Goal: Transaction & Acquisition: Book appointment/travel/reservation

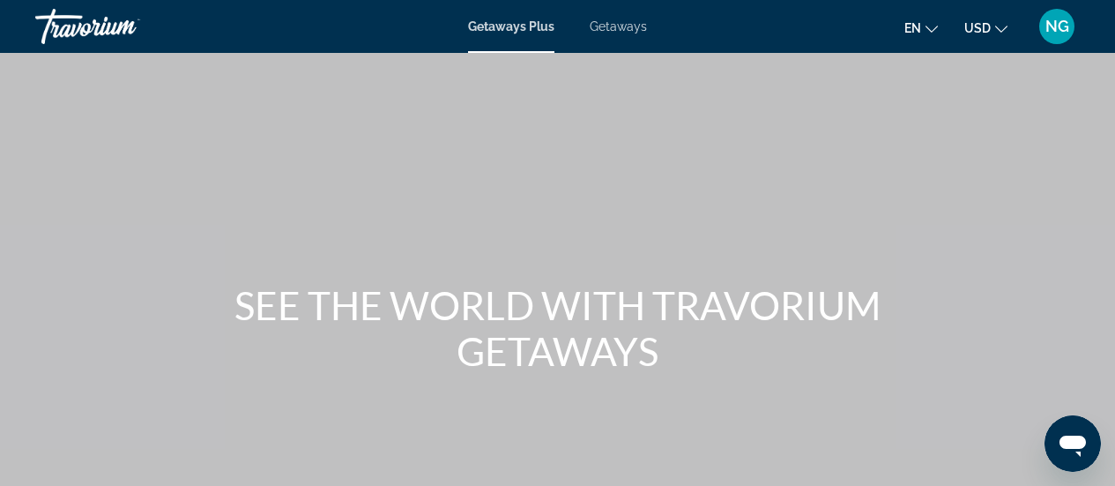
click at [627, 27] on span "Getaways" at bounding box center [618, 26] width 57 height 14
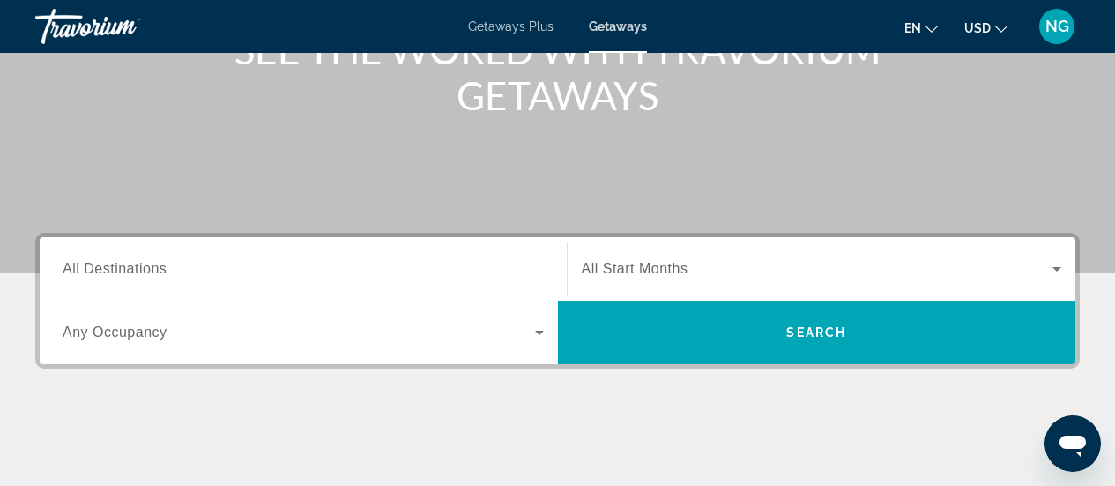
scroll to position [264, 0]
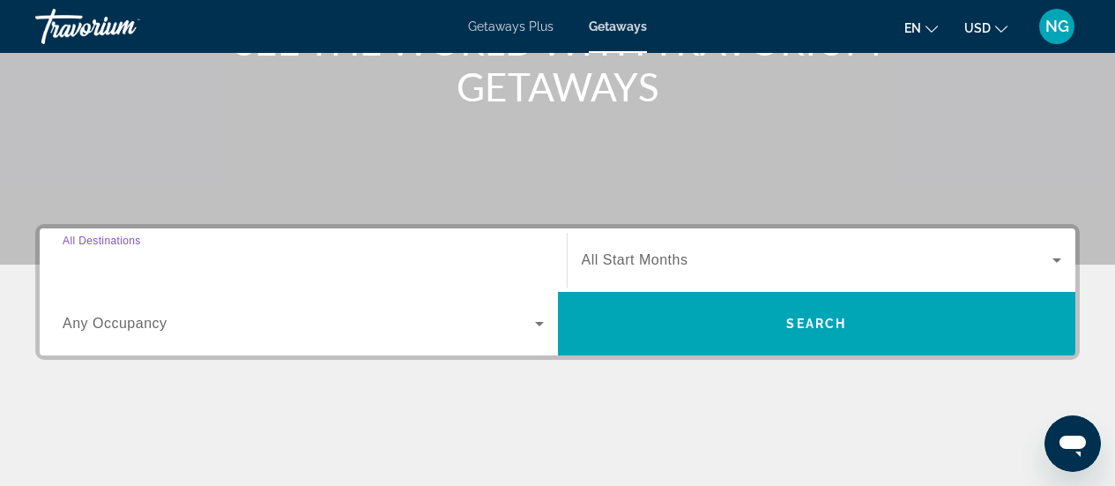
click at [207, 264] on input "Destination All Destinations" at bounding box center [303, 260] width 481 height 21
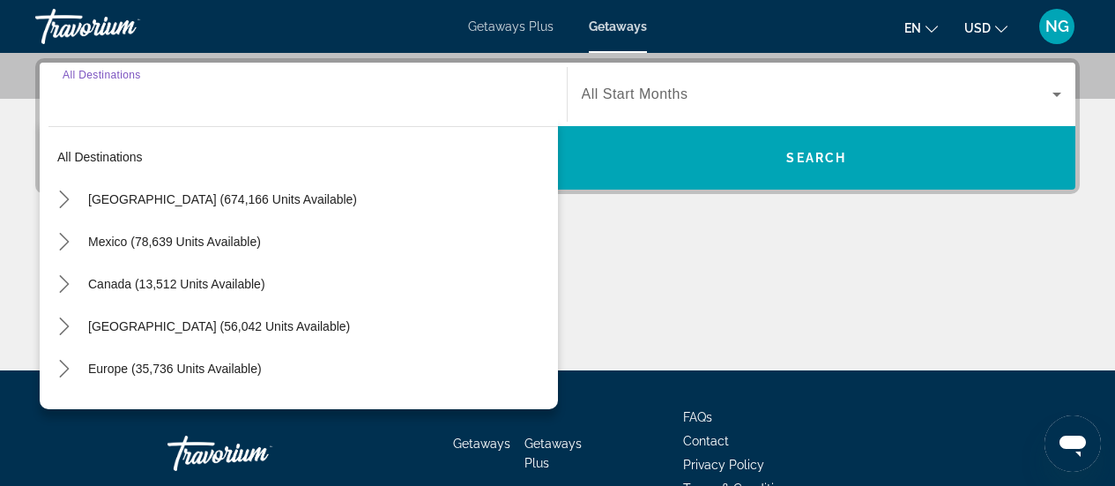
scroll to position [431, 0]
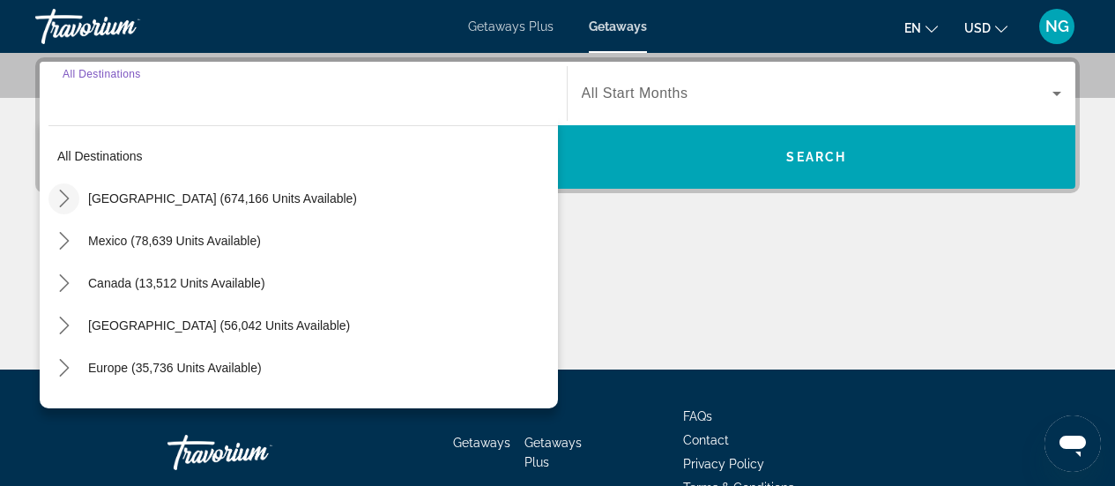
click at [63, 196] on icon "Toggle United States (674,166 units available) submenu" at bounding box center [65, 199] width 18 height 18
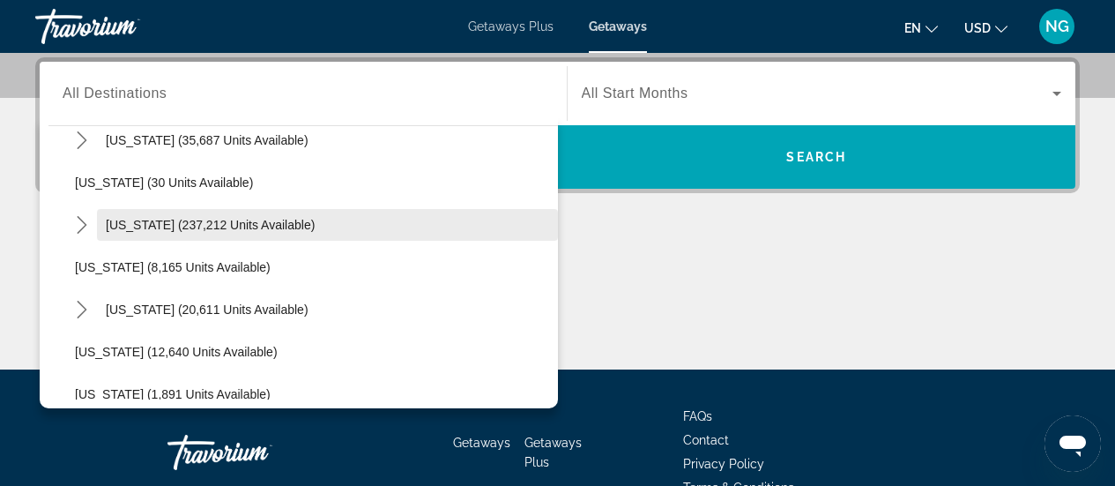
scroll to position [316, 0]
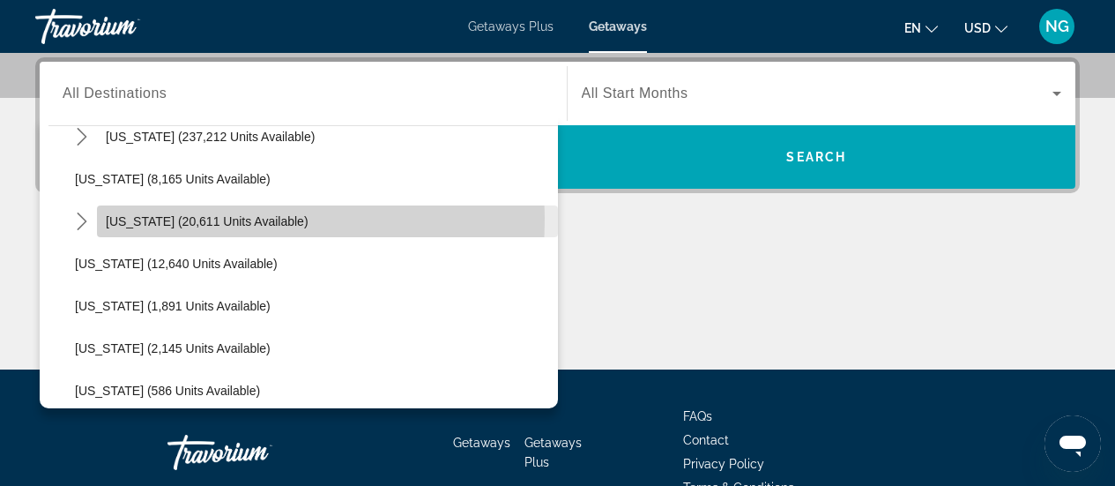
click at [127, 218] on span "[US_STATE] (20,611 units available)" at bounding box center [207, 221] width 203 height 14
type input "**********"
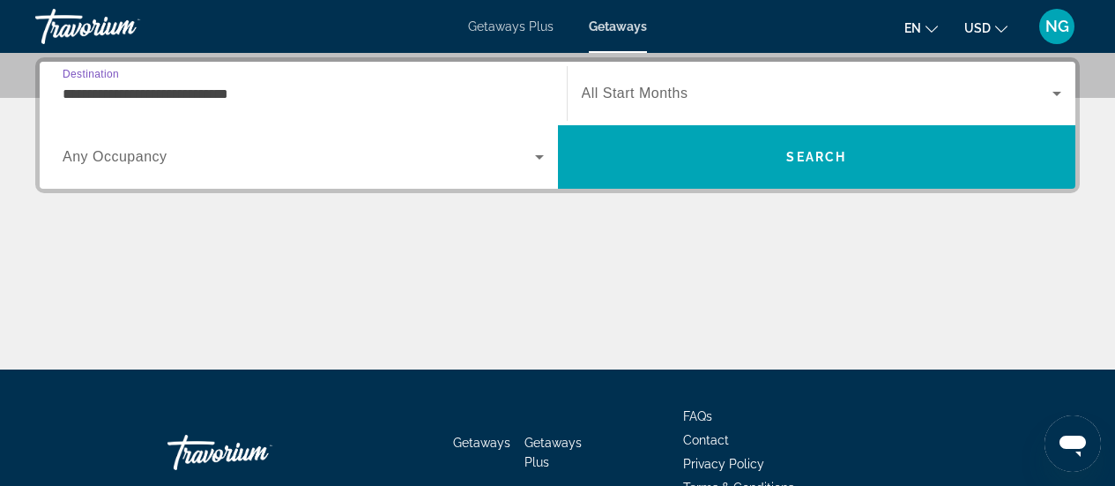
click at [704, 84] on span "Search widget" at bounding box center [818, 93] width 472 height 21
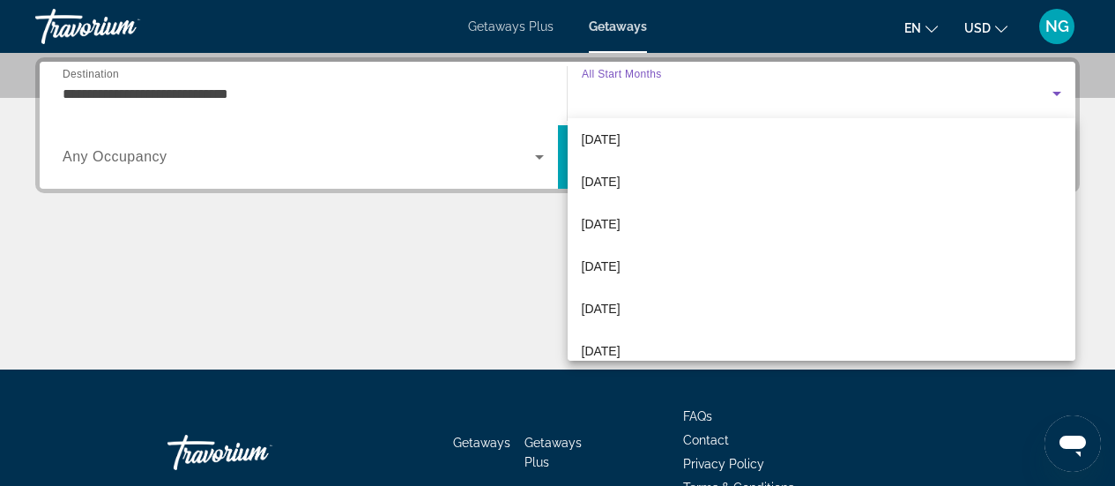
scroll to position [264, 0]
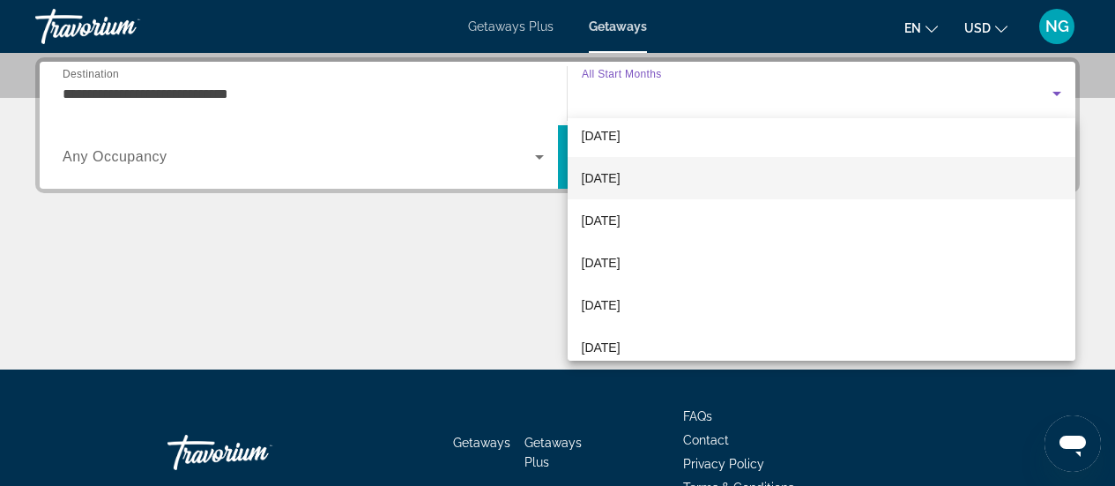
click at [611, 177] on span "[DATE]" at bounding box center [601, 177] width 39 height 21
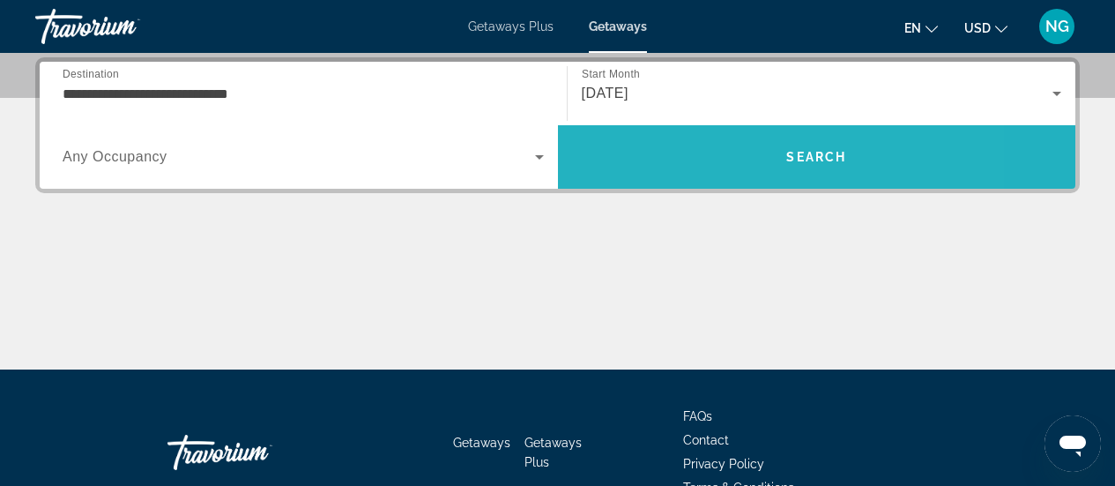
click at [704, 155] on span "Search" at bounding box center [817, 157] width 518 height 42
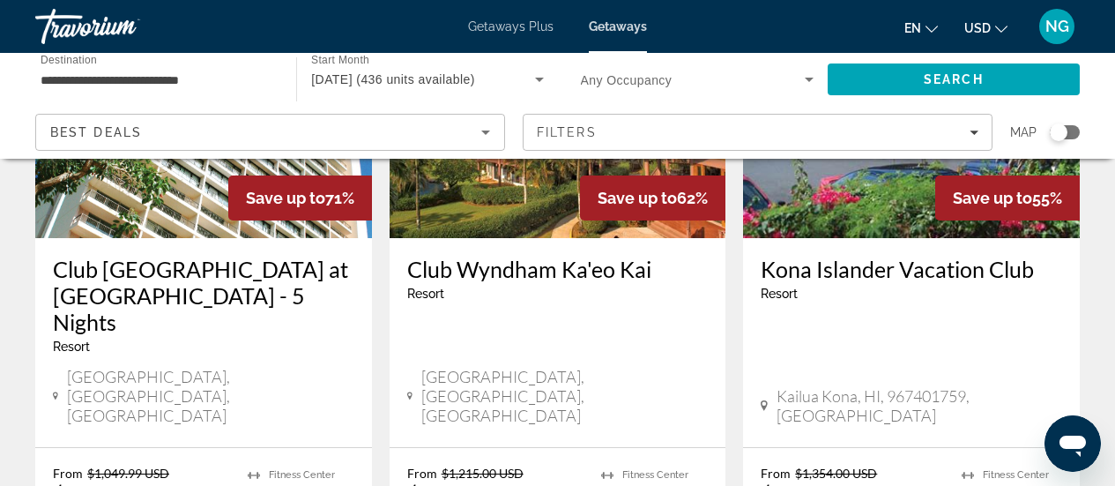
scroll to position [176, 0]
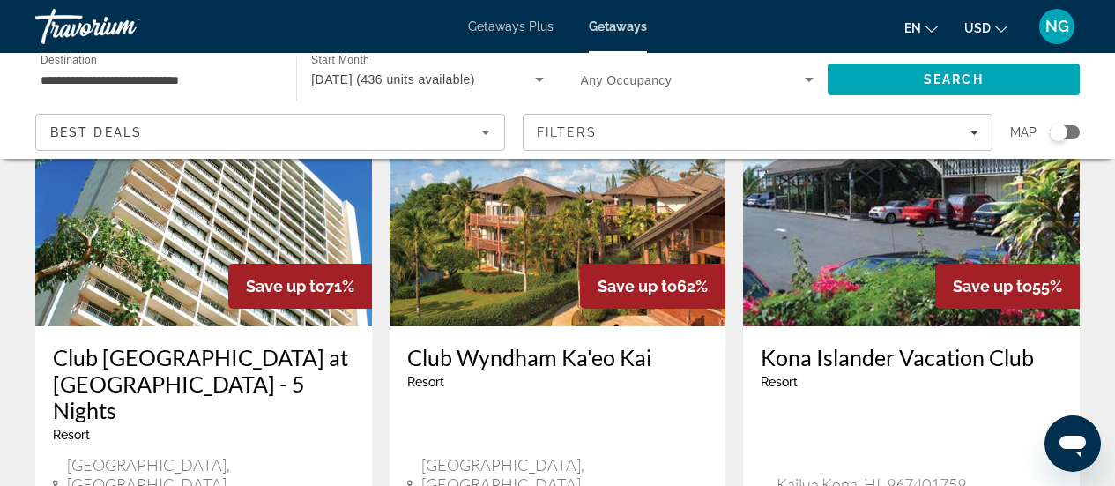
click at [138, 247] on img "Main content" at bounding box center [203, 185] width 337 height 282
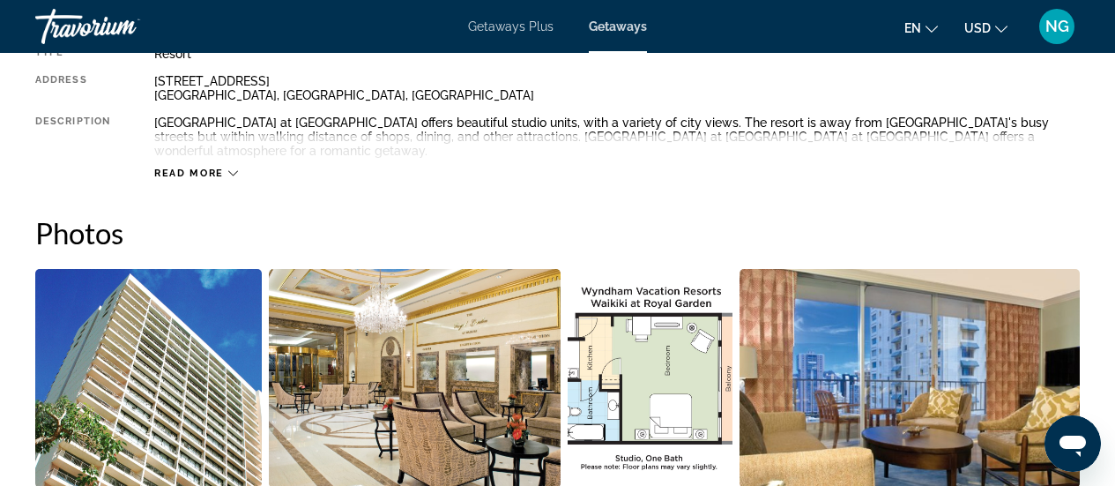
scroll to position [1058, 0]
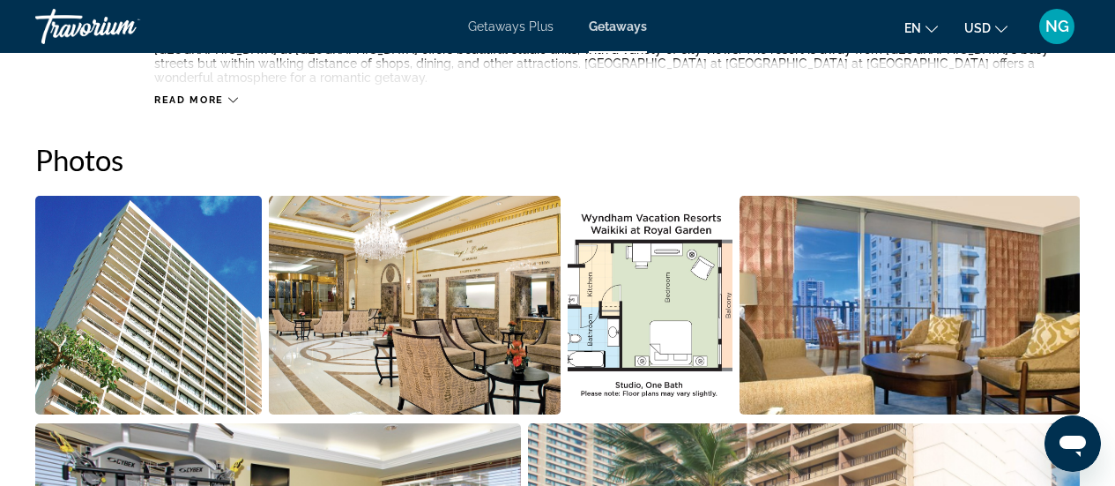
click at [195, 332] on img "Open full-screen image slider" at bounding box center [148, 305] width 227 height 219
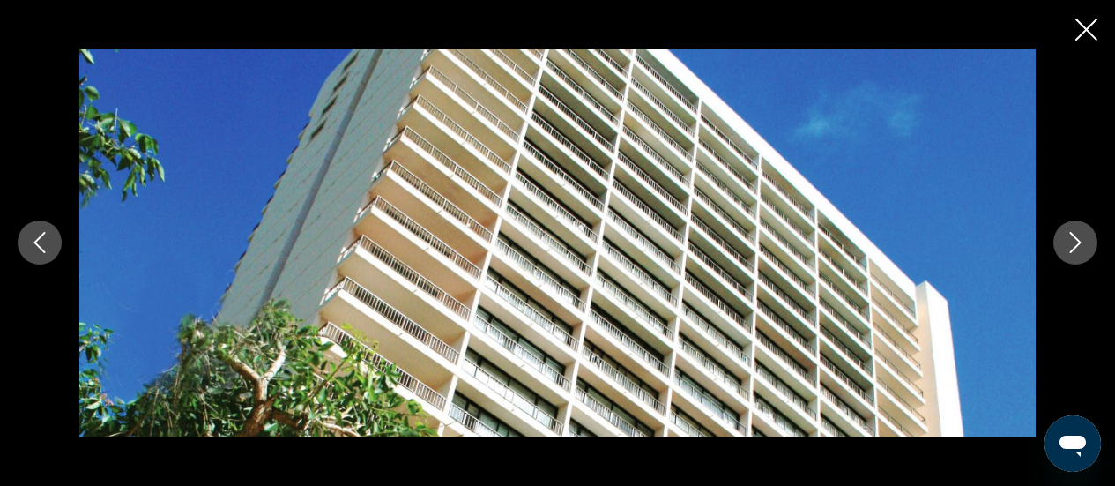
click at [1080, 245] on icon "Next image" at bounding box center [1075, 242] width 21 height 21
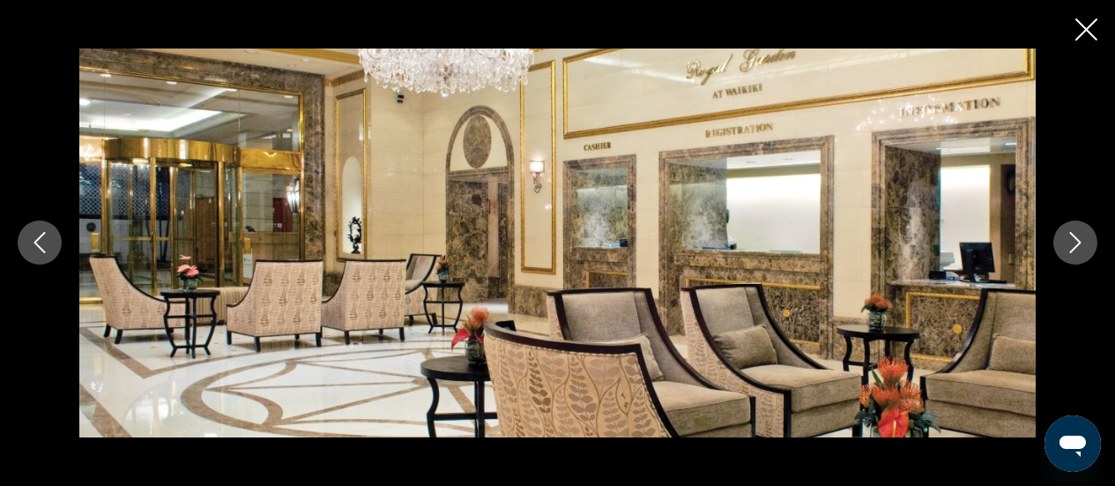
click at [1080, 245] on icon "Next image" at bounding box center [1075, 242] width 21 height 21
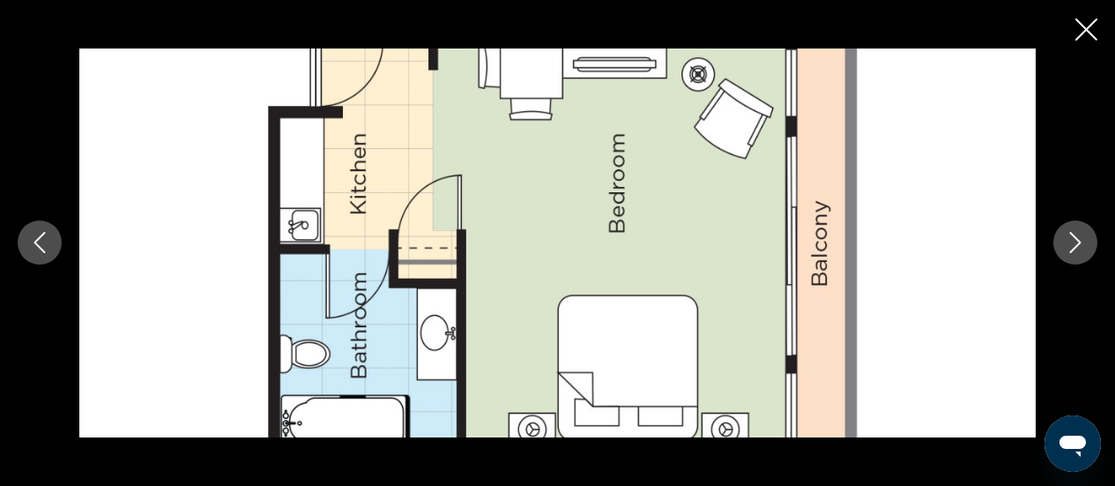
click at [1080, 245] on icon "Next image" at bounding box center [1075, 242] width 21 height 21
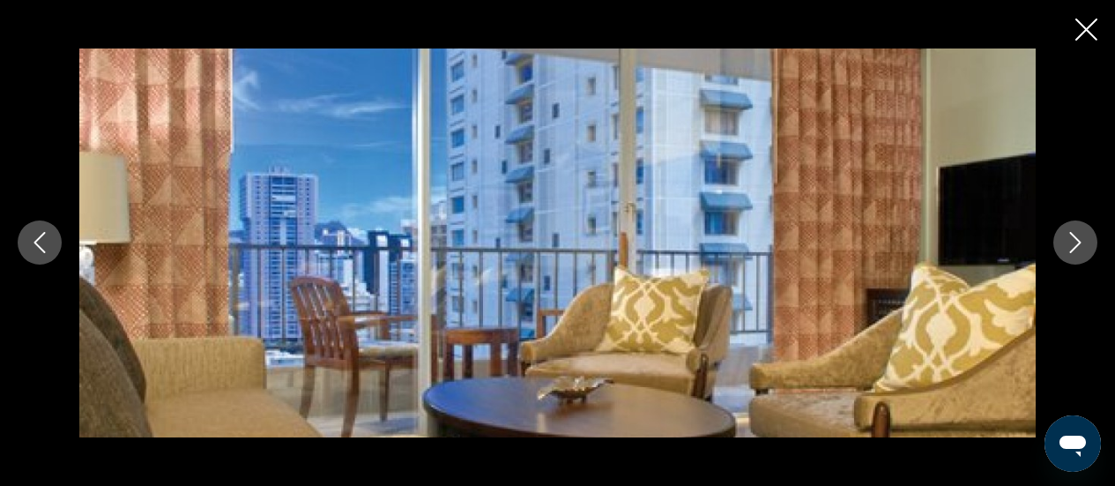
click at [1080, 245] on icon "Next image" at bounding box center [1075, 242] width 21 height 21
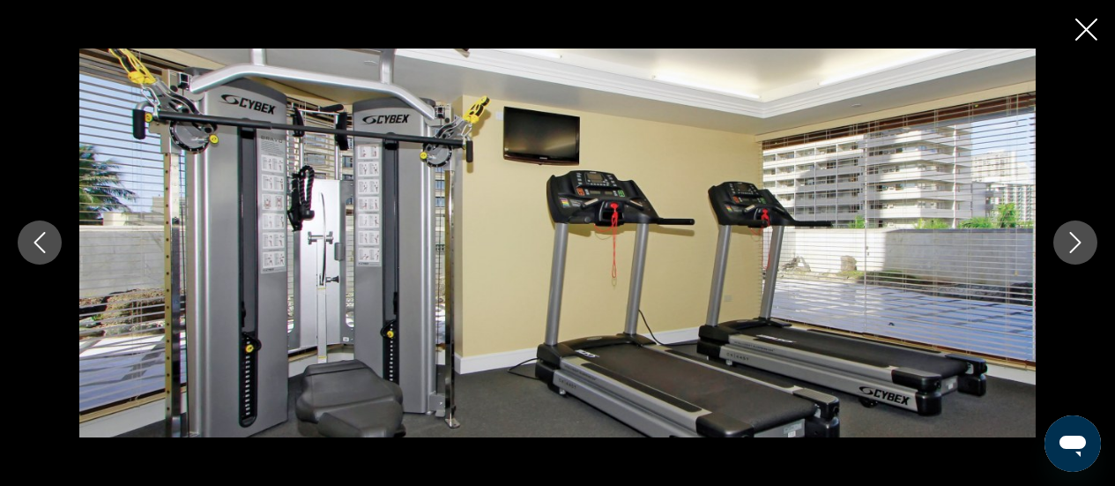
click at [1080, 245] on icon "Next image" at bounding box center [1075, 242] width 21 height 21
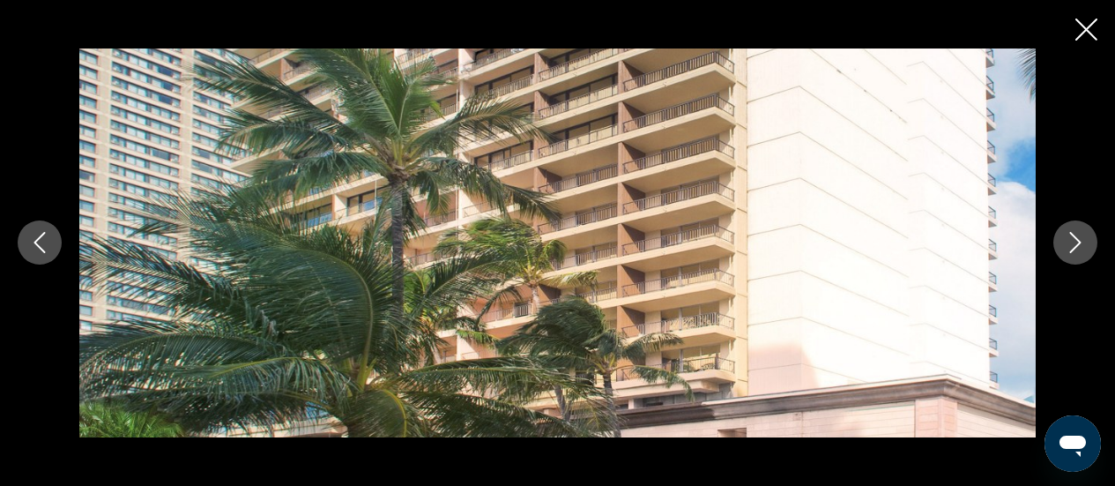
click at [1080, 245] on icon "Next image" at bounding box center [1075, 242] width 21 height 21
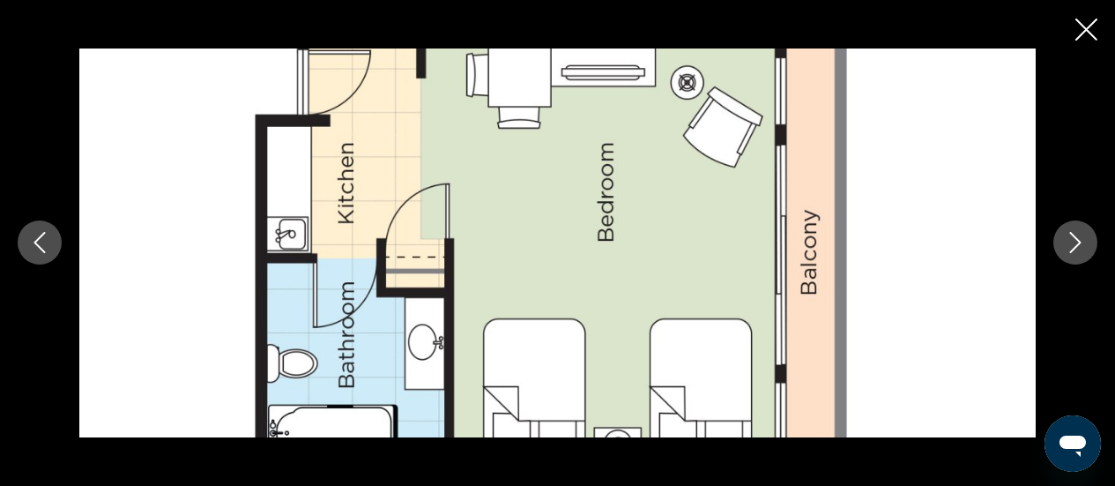
click at [1080, 245] on icon "Next image" at bounding box center [1075, 242] width 21 height 21
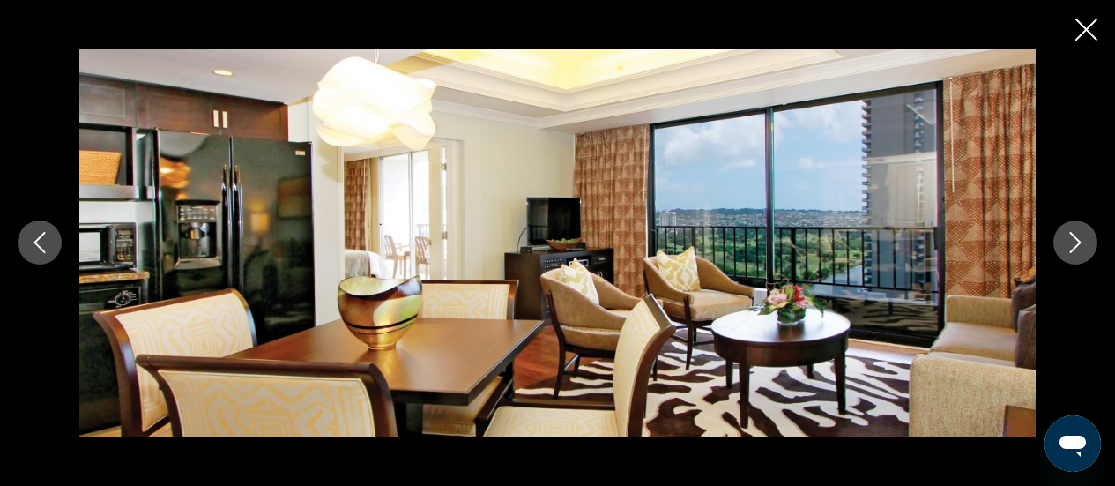
click at [1080, 245] on icon "Next image" at bounding box center [1075, 242] width 21 height 21
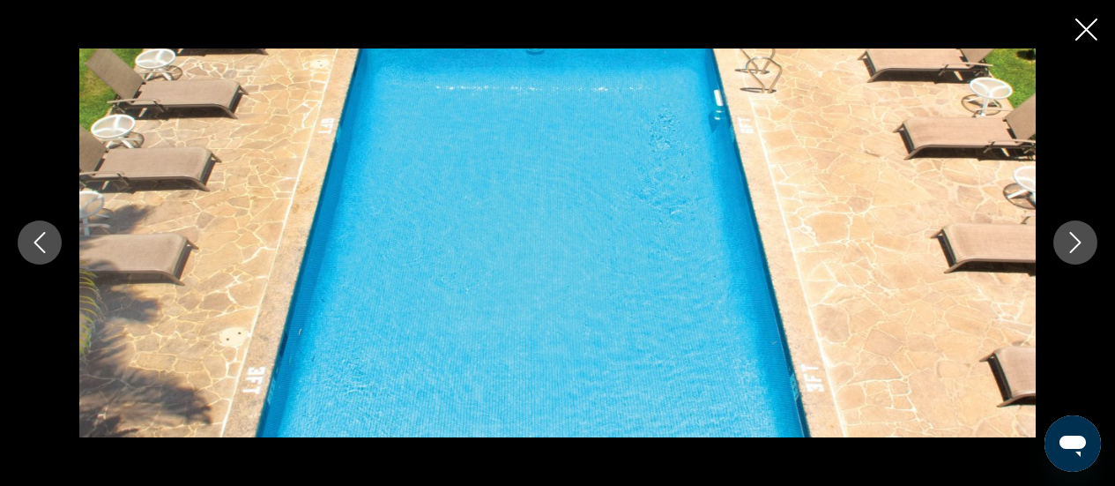
click at [1080, 245] on icon "Next image" at bounding box center [1075, 242] width 21 height 21
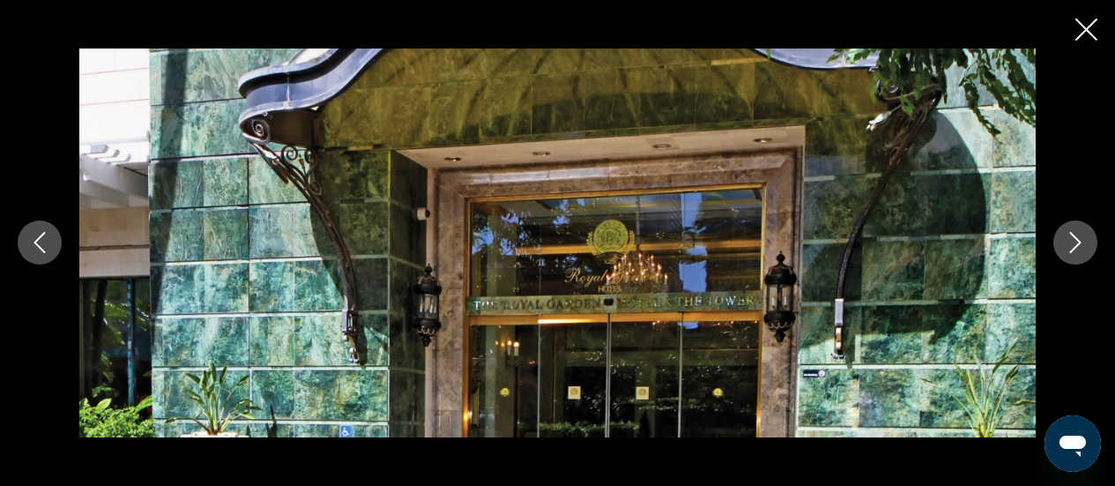
click at [1080, 245] on icon "Next image" at bounding box center [1075, 242] width 21 height 21
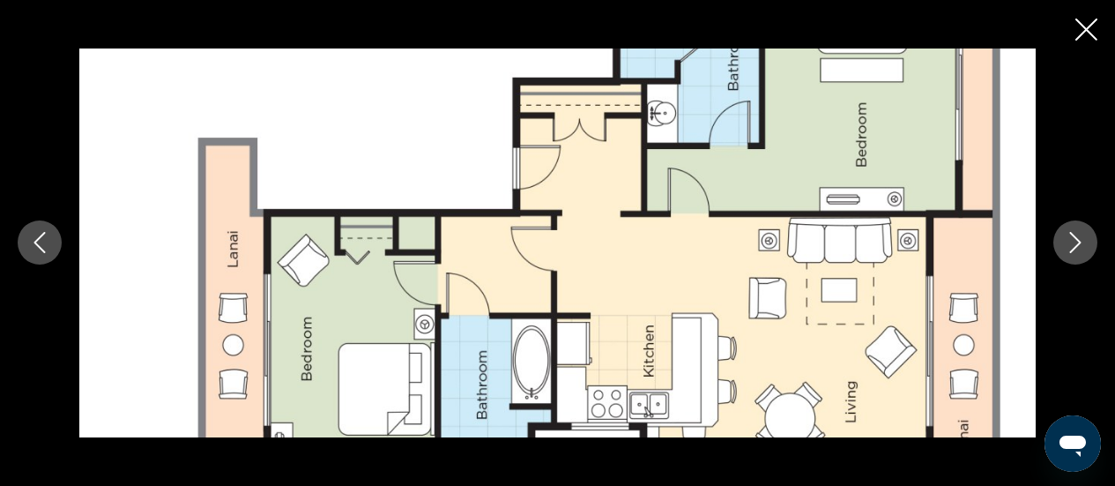
click at [1080, 245] on icon "Next image" at bounding box center [1075, 242] width 21 height 21
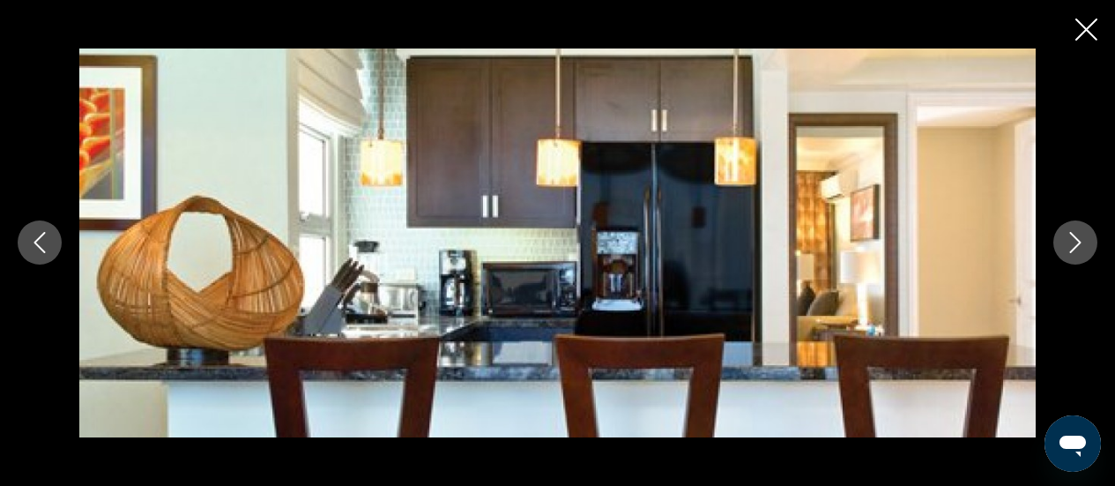
click at [1080, 245] on icon "Next image" at bounding box center [1075, 242] width 21 height 21
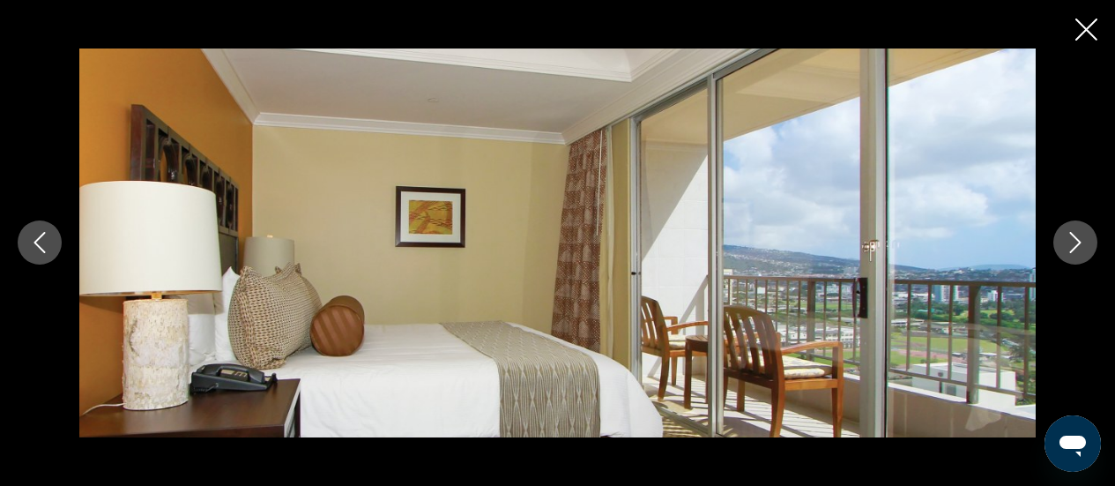
click at [1080, 245] on icon "Next image" at bounding box center [1075, 242] width 21 height 21
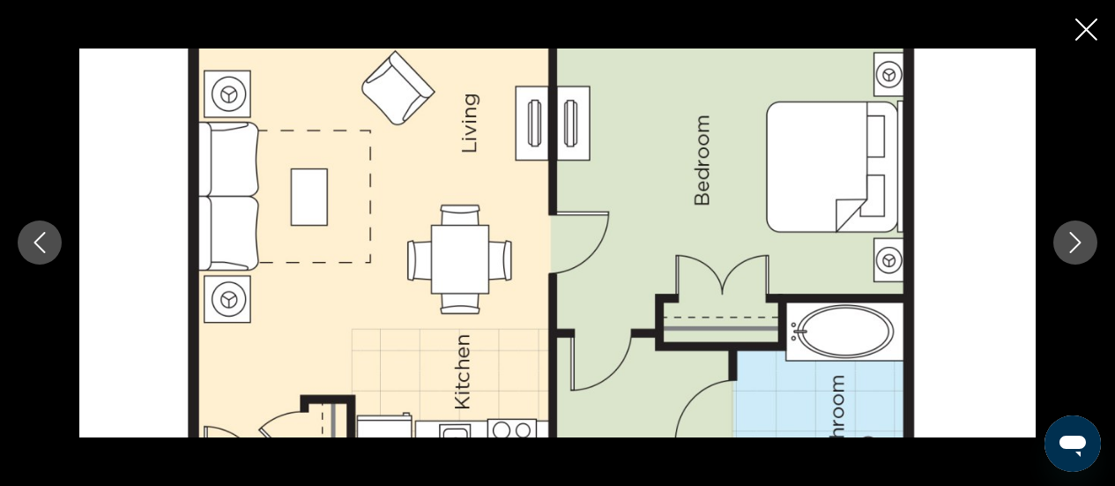
click at [1080, 245] on icon "Next image" at bounding box center [1075, 242] width 21 height 21
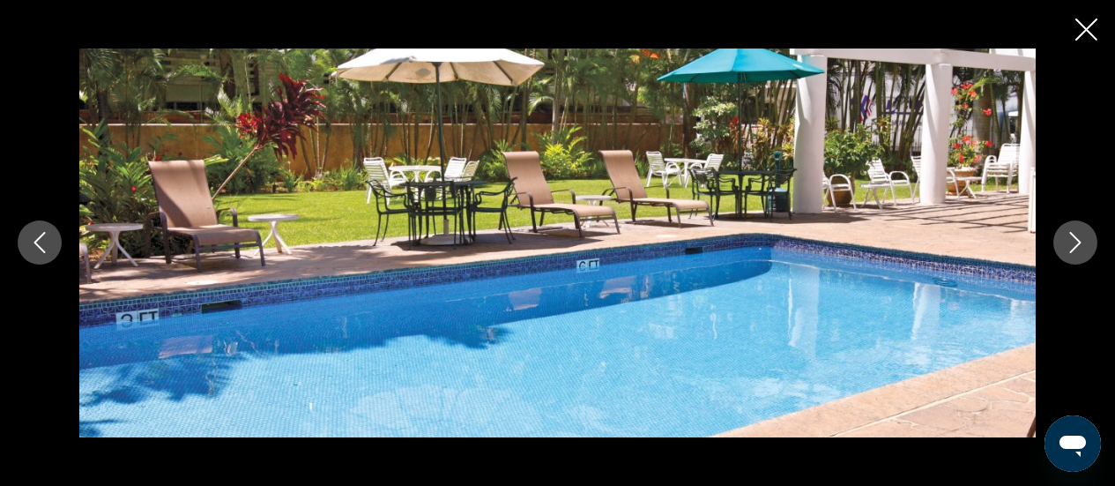
click at [1080, 245] on icon "Next image" at bounding box center [1075, 242] width 21 height 21
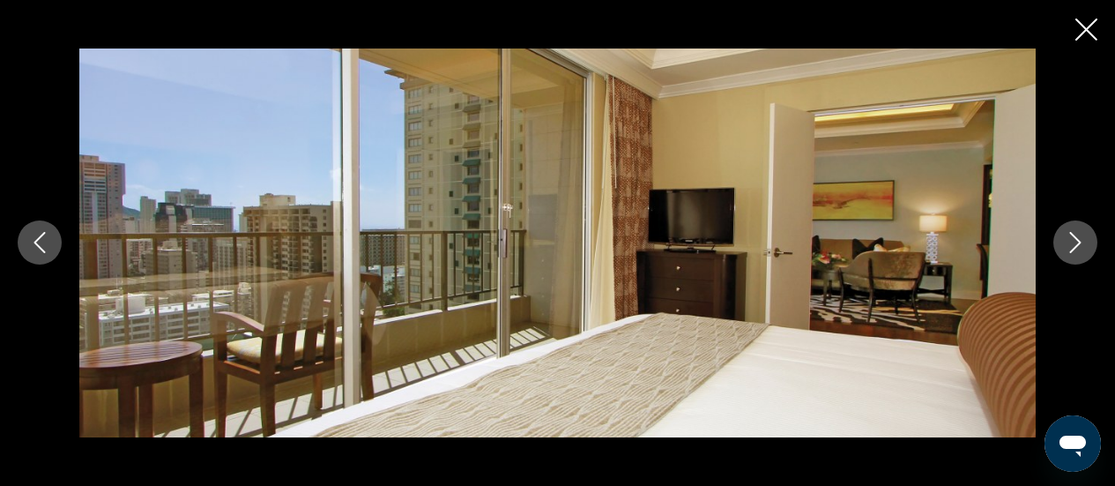
click at [1080, 245] on icon "Next image" at bounding box center [1075, 242] width 21 height 21
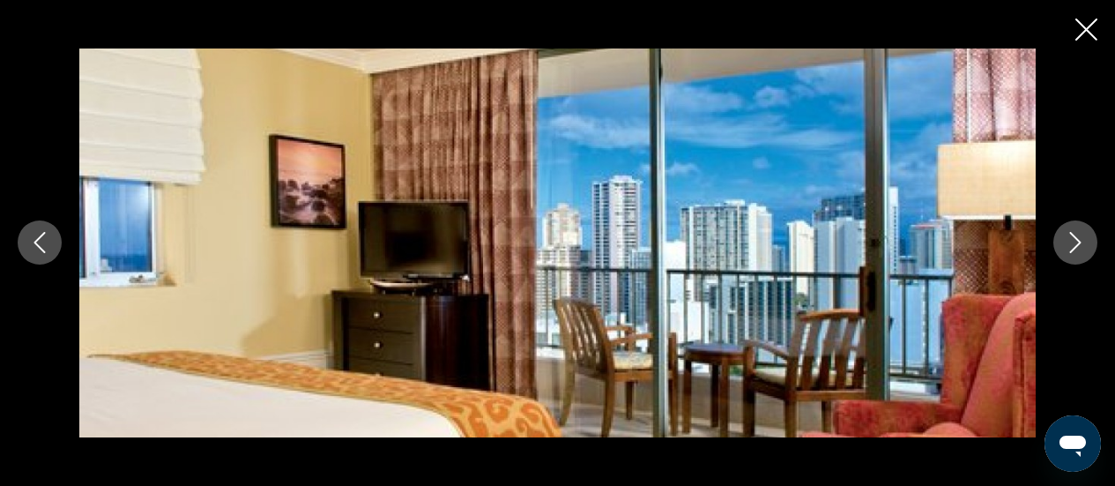
click at [1080, 245] on icon "Next image" at bounding box center [1075, 242] width 21 height 21
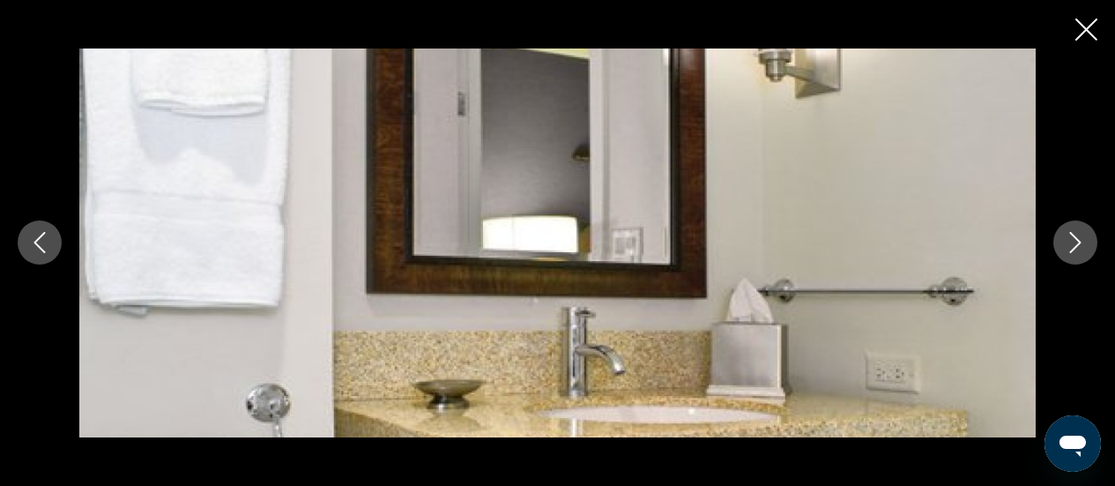
click at [1080, 245] on icon "Next image" at bounding box center [1075, 242] width 21 height 21
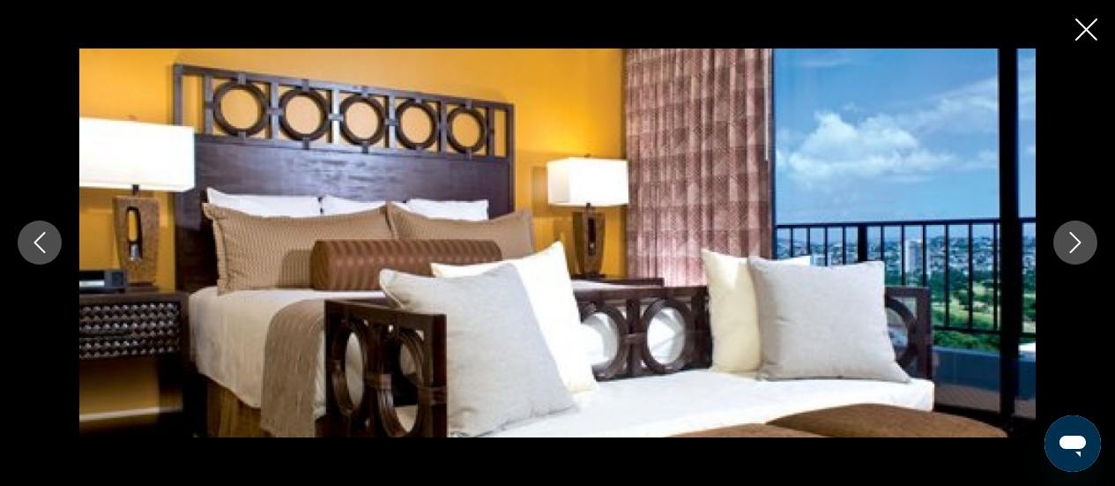
click at [1080, 245] on icon "Next image" at bounding box center [1075, 242] width 21 height 21
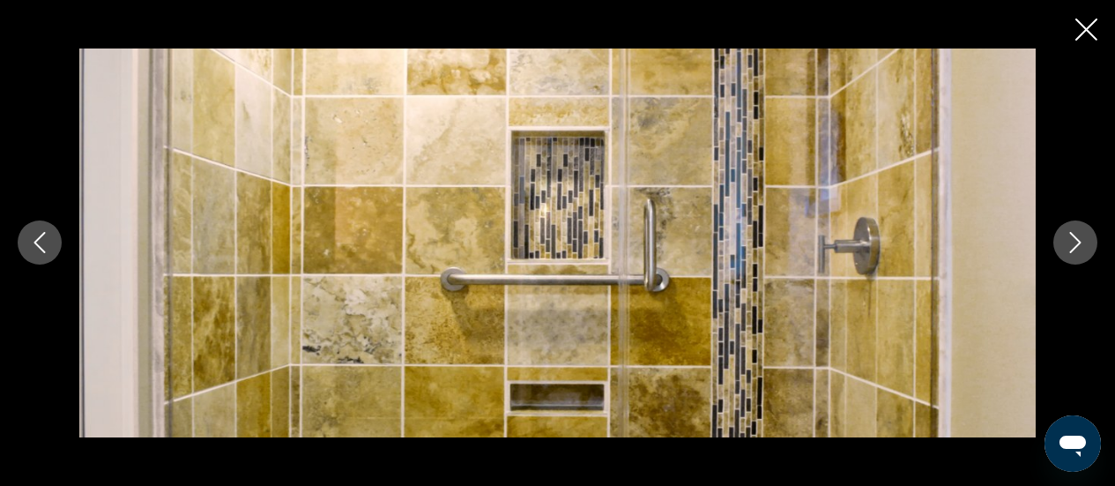
click at [1080, 245] on icon "Next image" at bounding box center [1075, 242] width 21 height 21
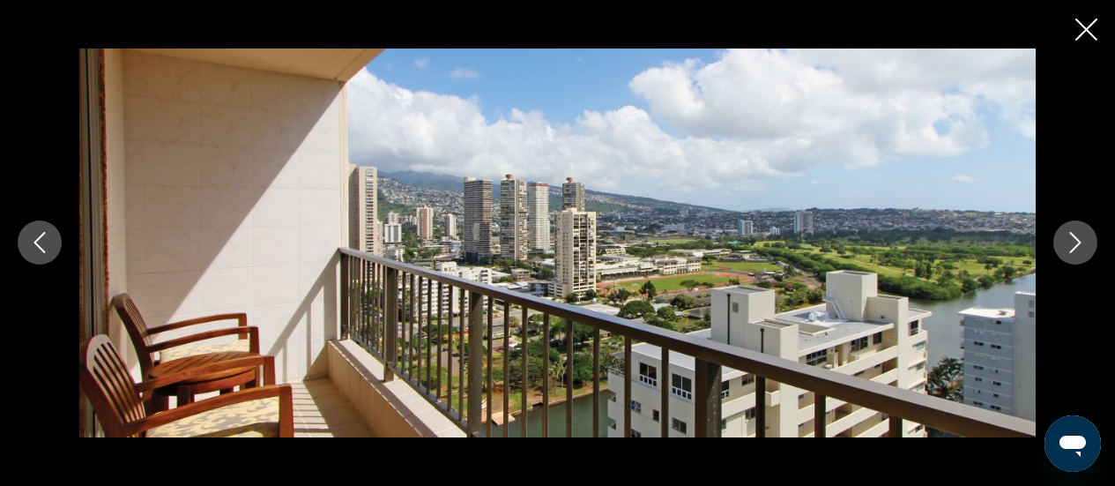
click at [1080, 245] on icon "Next image" at bounding box center [1075, 242] width 21 height 21
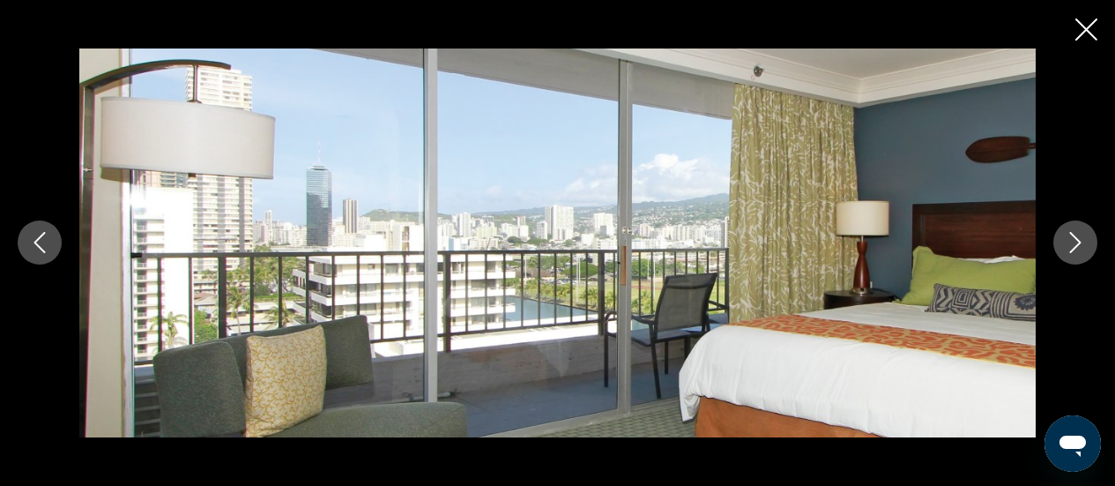
click at [1080, 245] on icon "Next image" at bounding box center [1075, 242] width 21 height 21
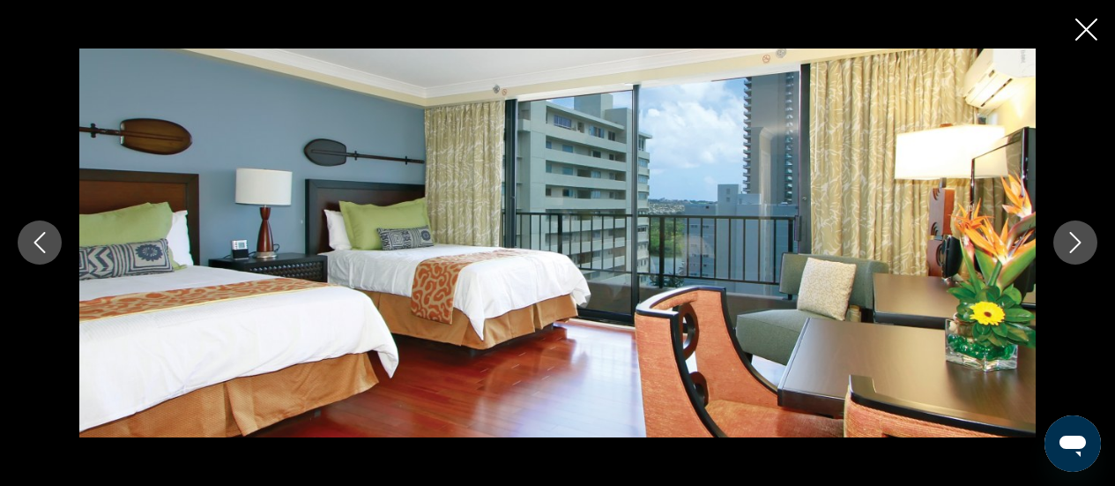
click at [1080, 245] on icon "Next image" at bounding box center [1075, 242] width 21 height 21
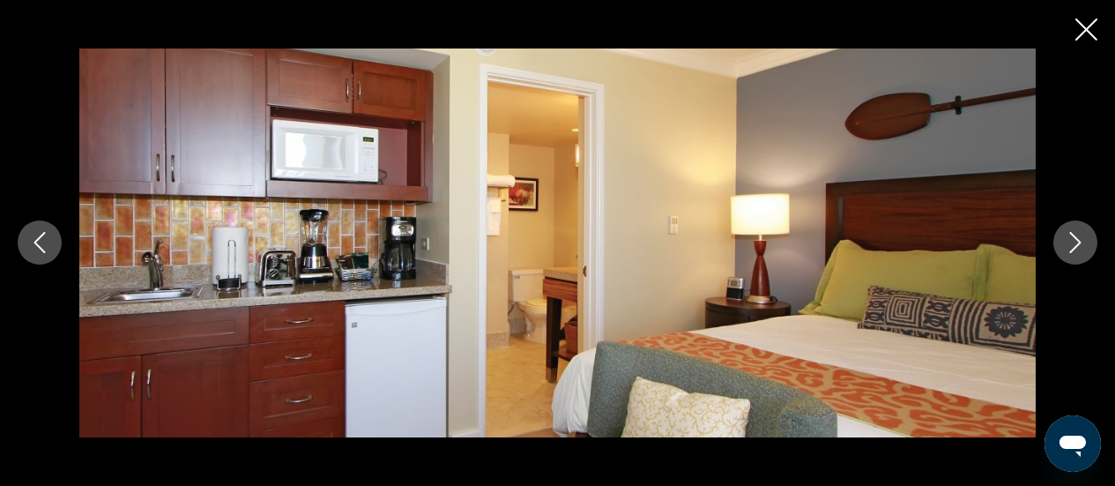
click at [1080, 245] on icon "Next image" at bounding box center [1075, 242] width 21 height 21
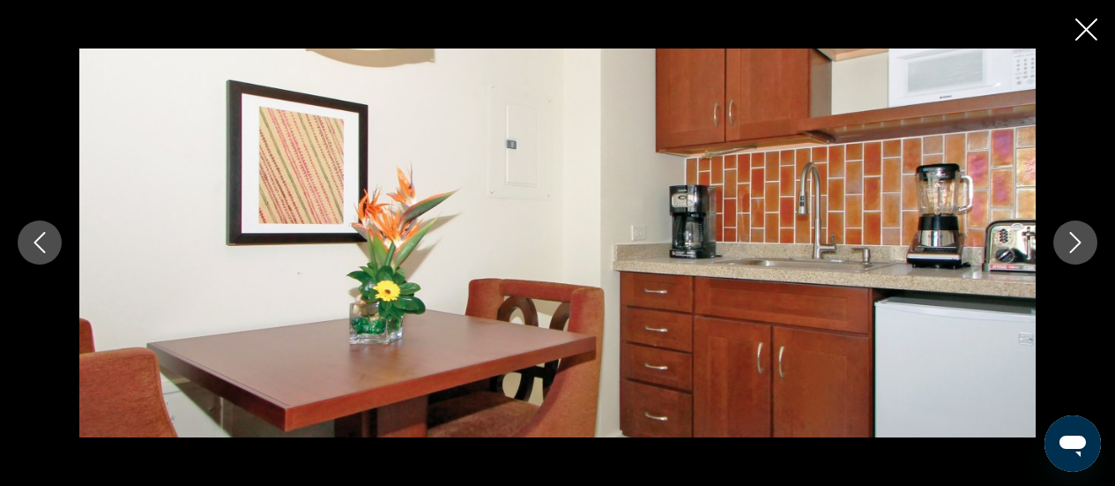
click at [1080, 245] on icon "Next image" at bounding box center [1075, 242] width 21 height 21
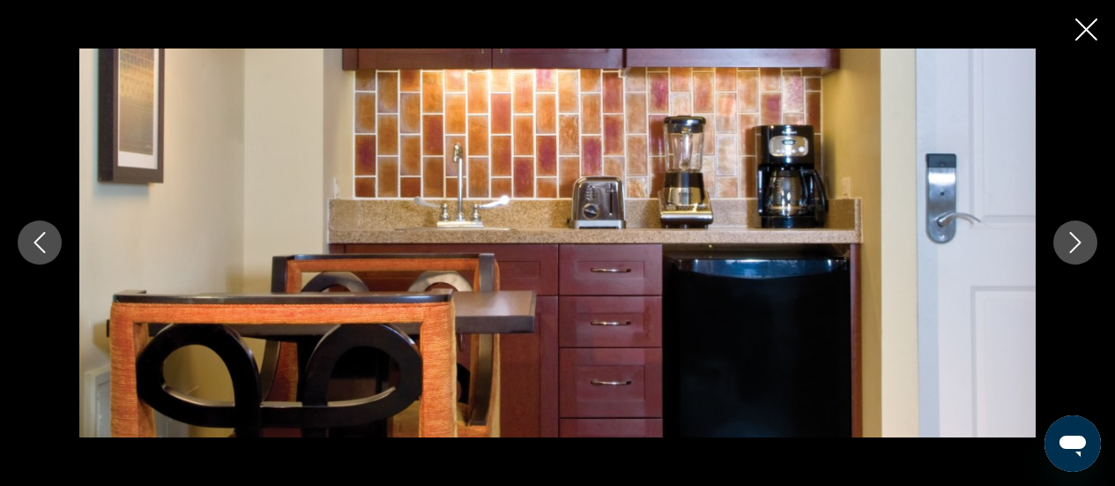
click at [1080, 245] on icon "Next image" at bounding box center [1075, 242] width 21 height 21
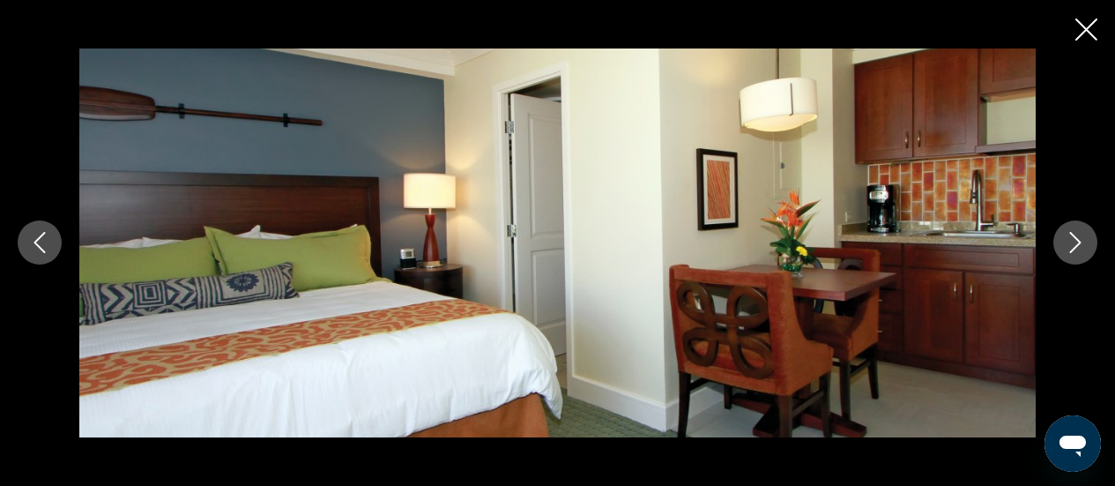
click at [1080, 245] on icon "Next image" at bounding box center [1075, 242] width 21 height 21
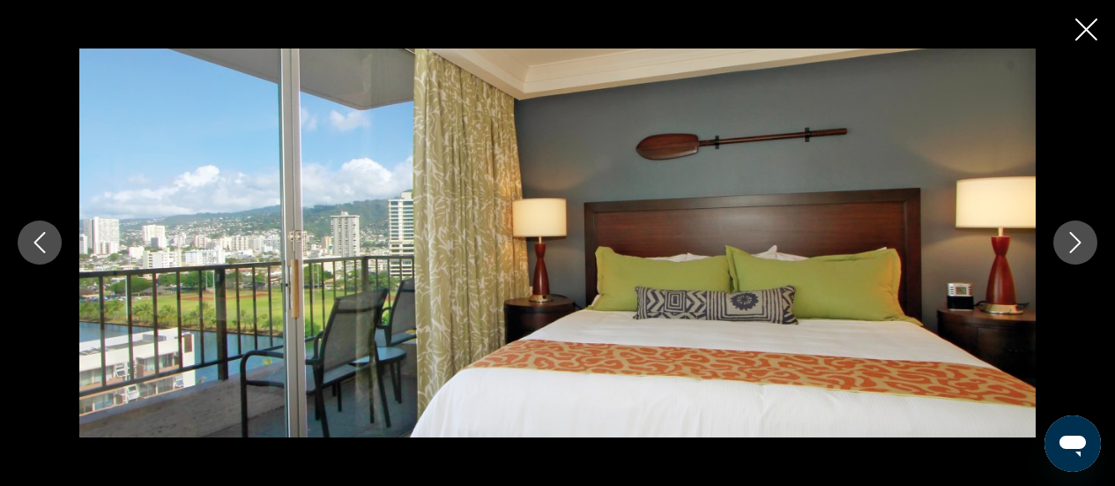
click at [1080, 245] on icon "Next image" at bounding box center [1075, 242] width 21 height 21
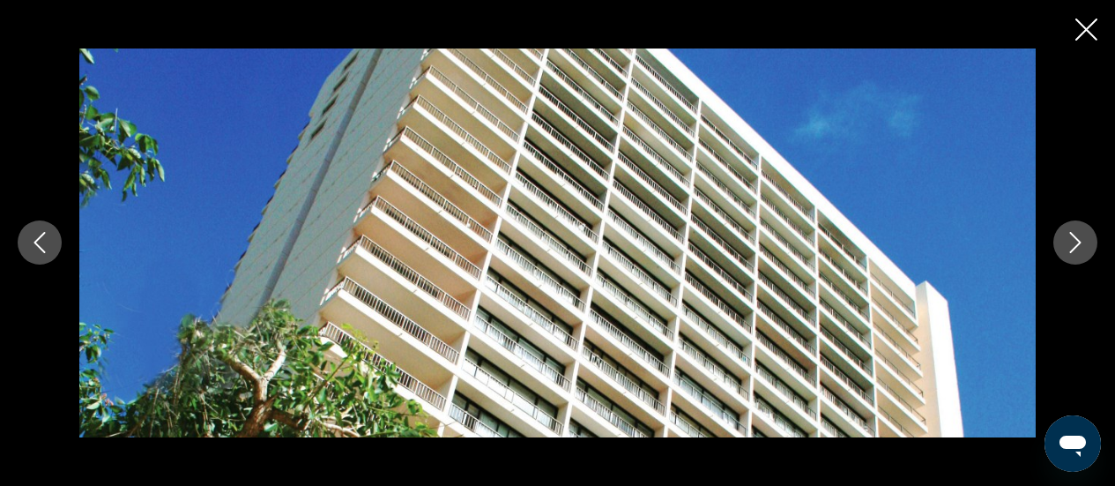
click at [1081, 246] on icon "Next image" at bounding box center [1075, 242] width 21 height 21
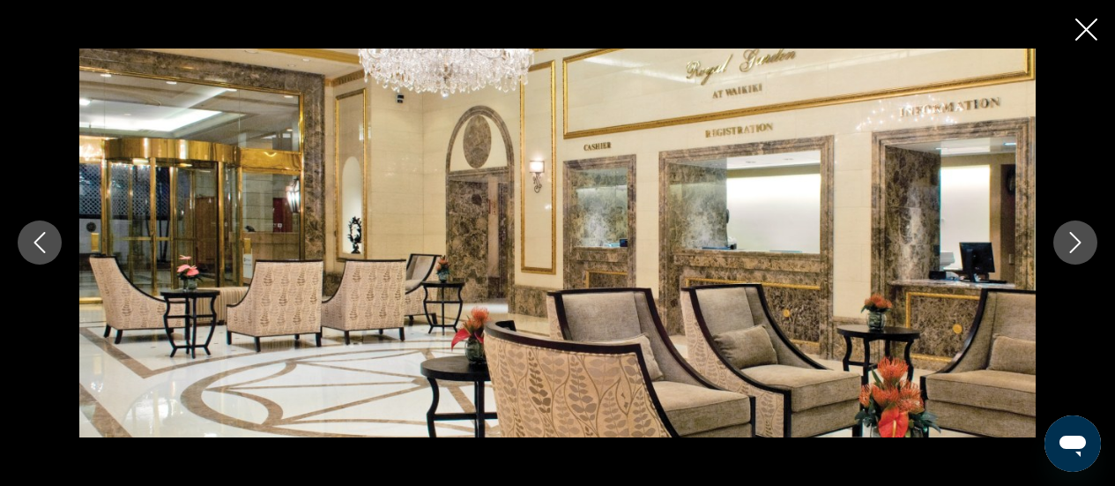
click at [1081, 246] on icon "Next image" at bounding box center [1075, 242] width 21 height 21
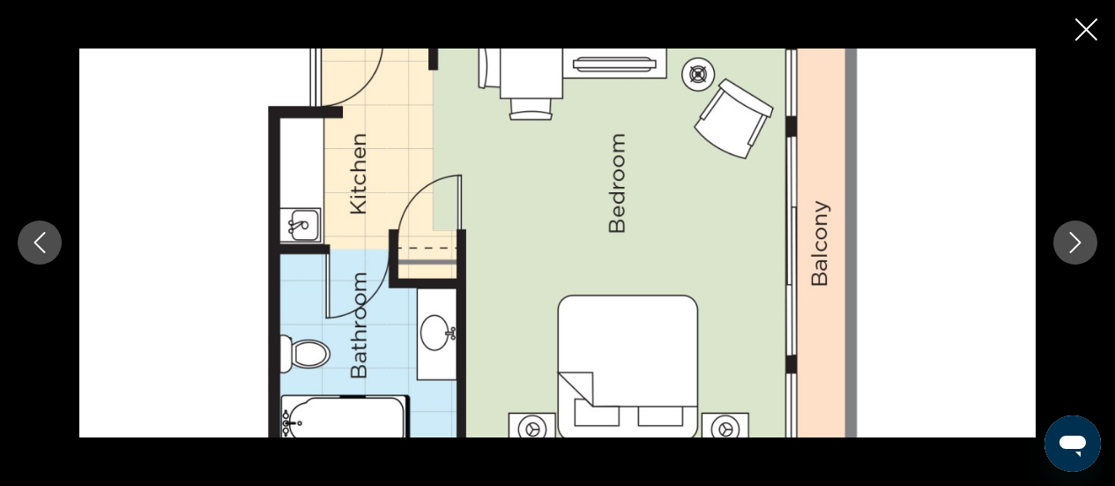
click at [1089, 25] on icon "Close slideshow" at bounding box center [1086, 30] width 22 height 22
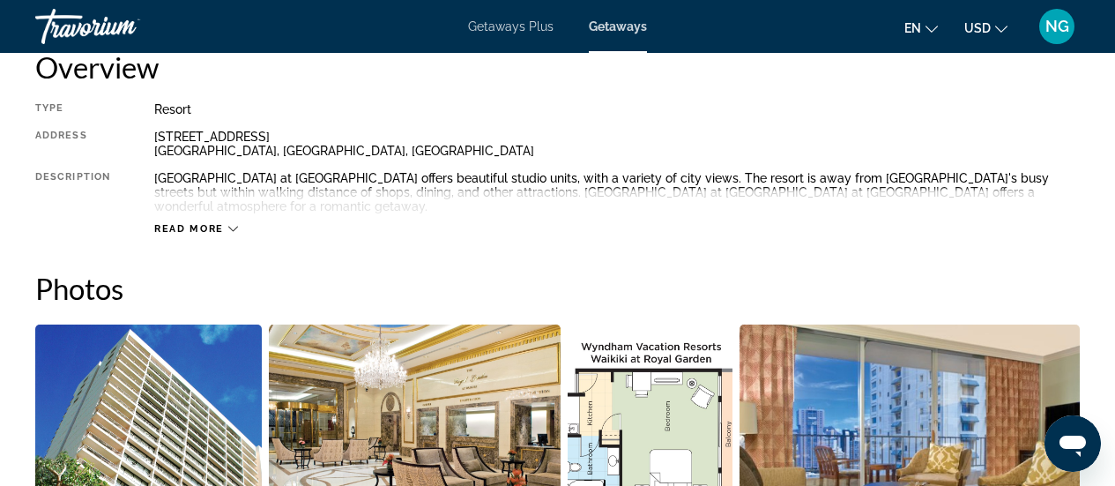
scroll to position [881, 0]
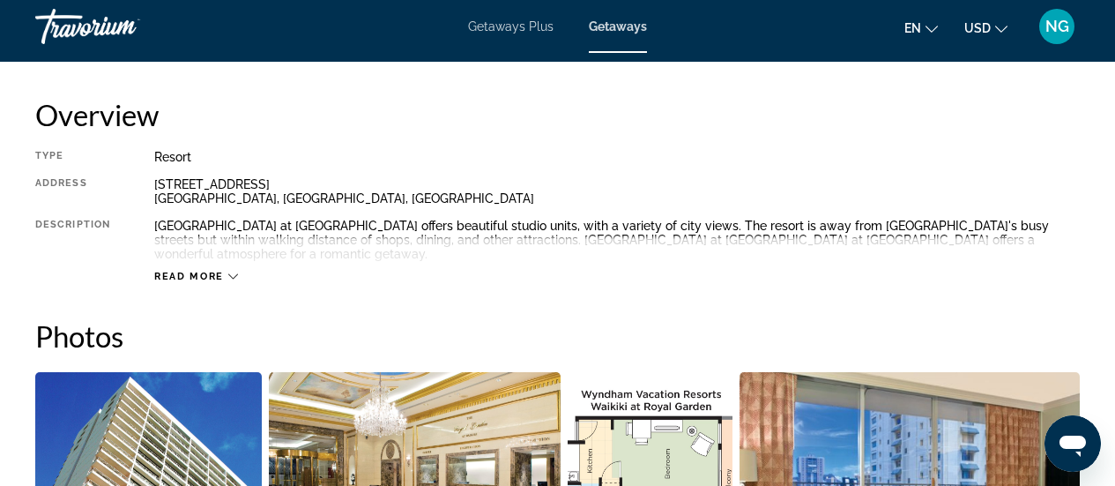
click at [190, 271] on span "Read more" at bounding box center [189, 276] width 70 height 11
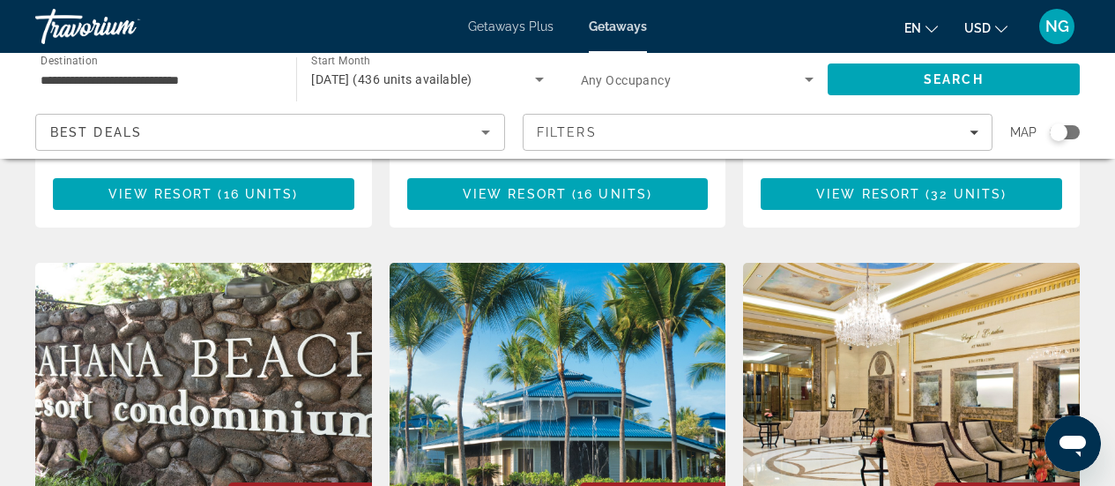
scroll to position [1322, 0]
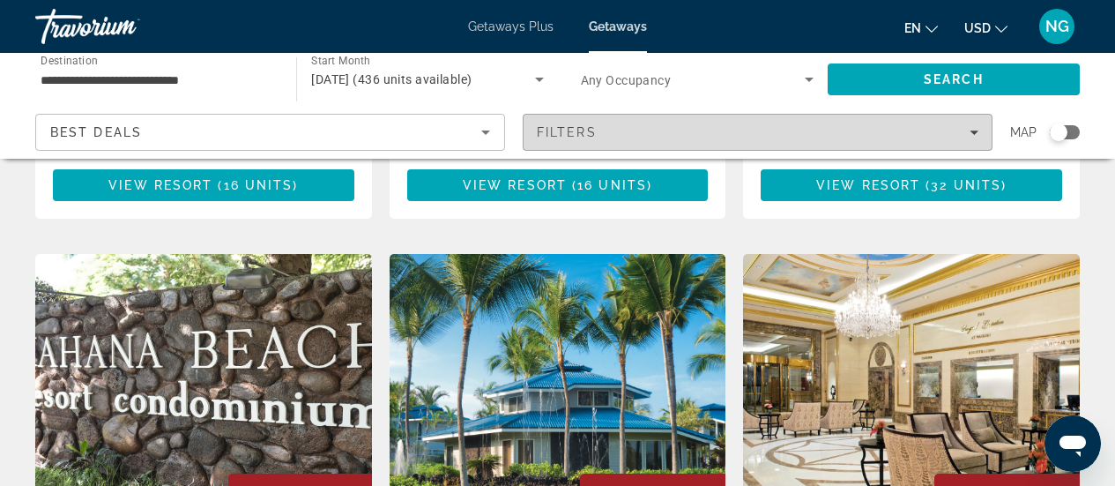
click at [808, 137] on div "Filters" at bounding box center [758, 132] width 442 height 14
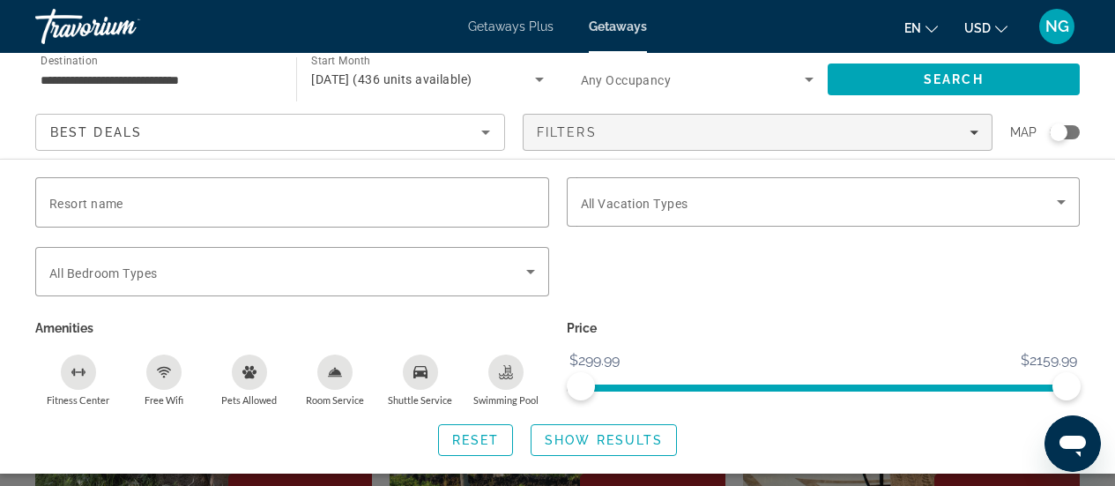
click at [1103, 89] on div "**********" at bounding box center [557, 106] width 1115 height 106
click at [488, 443] on span "Reset" at bounding box center [476, 440] width 48 height 14
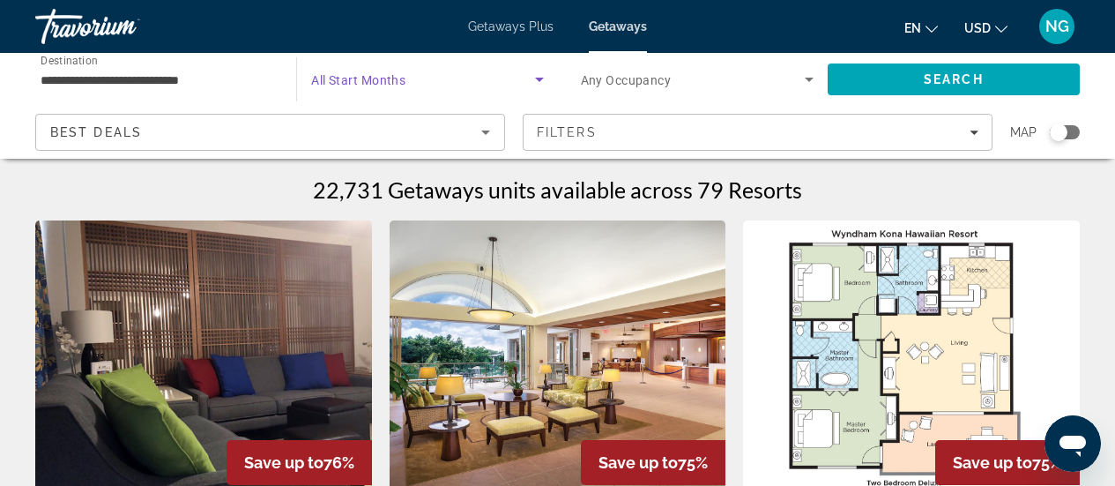
click at [438, 83] on span "Search widget" at bounding box center [422, 79] width 223 height 21
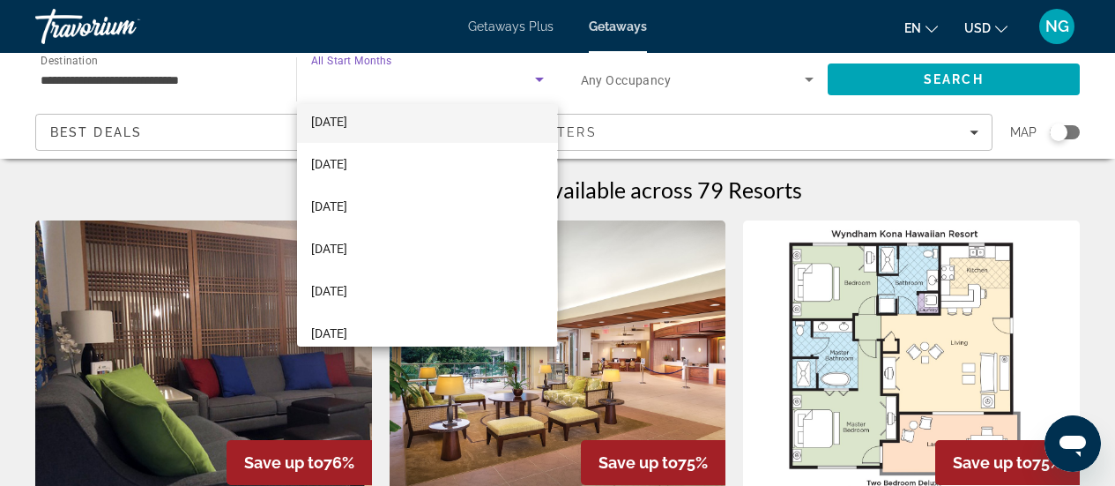
scroll to position [176, 0]
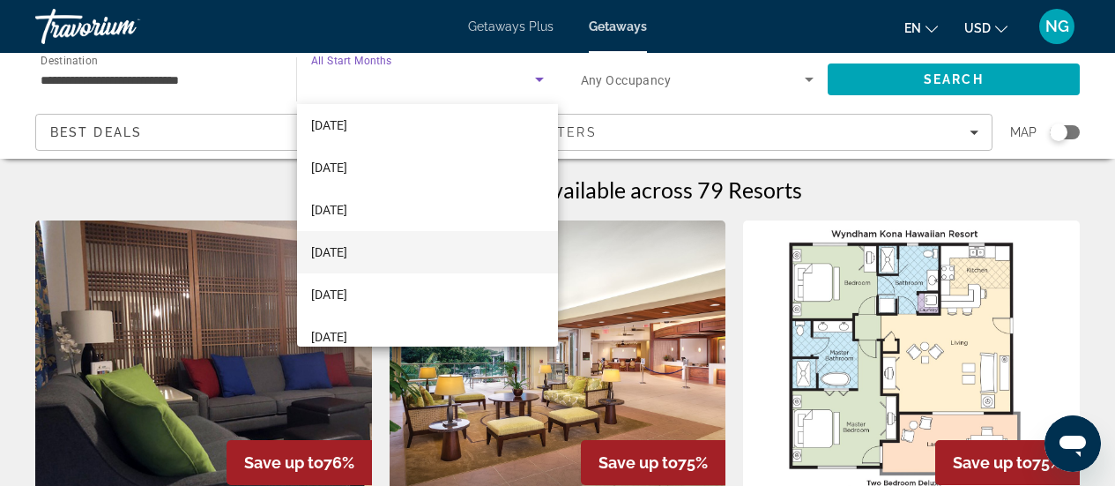
click at [374, 249] on mat-option "[DATE]" at bounding box center [427, 252] width 260 height 42
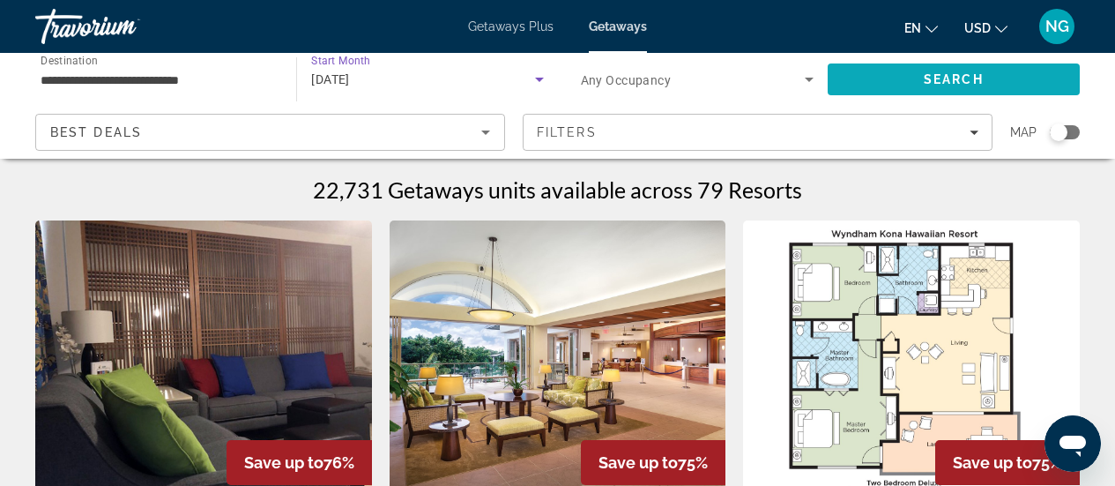
click at [944, 72] on span "Search" at bounding box center [954, 79] width 60 height 14
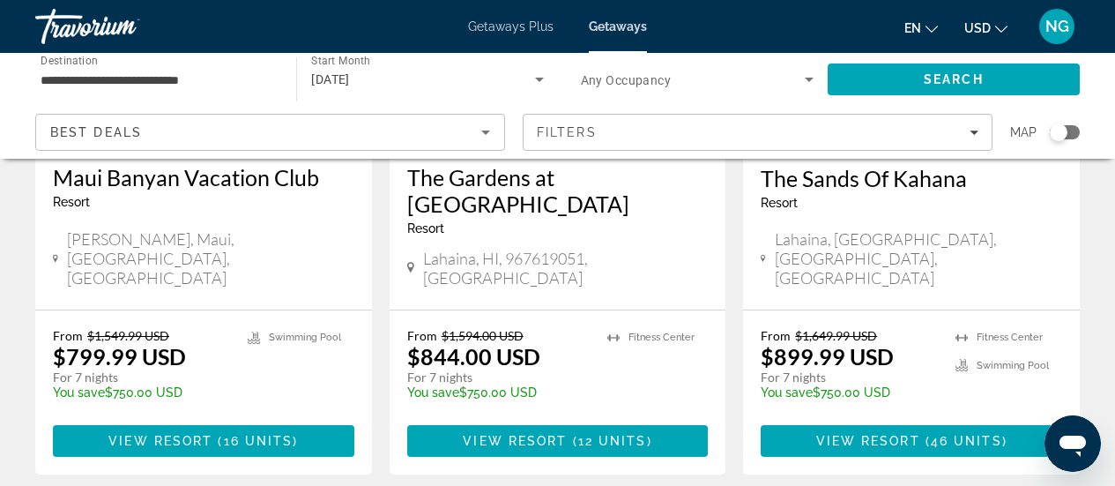
scroll to position [2380, 0]
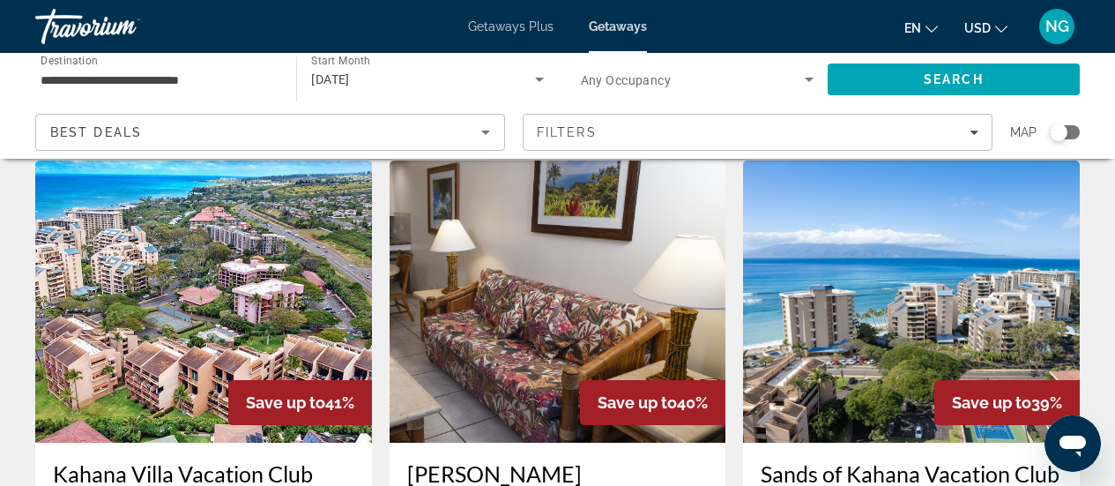
scroll to position [705, 0]
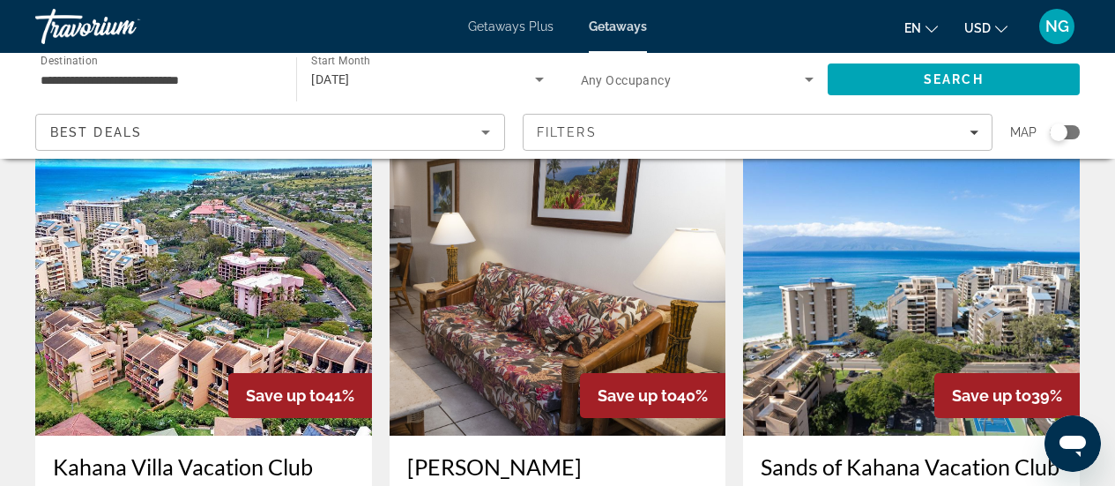
click at [236, 309] on img "Main content" at bounding box center [203, 294] width 337 height 282
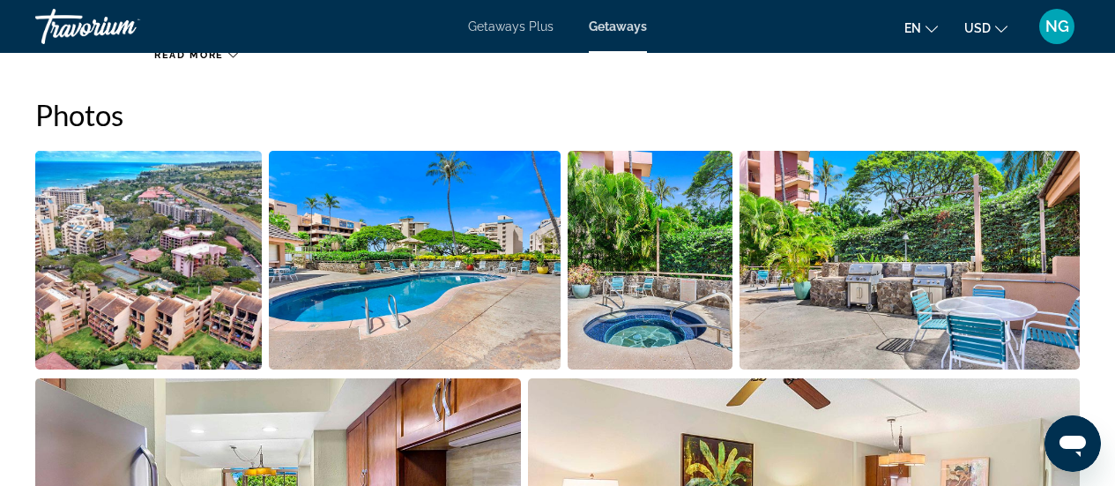
scroll to position [1146, 0]
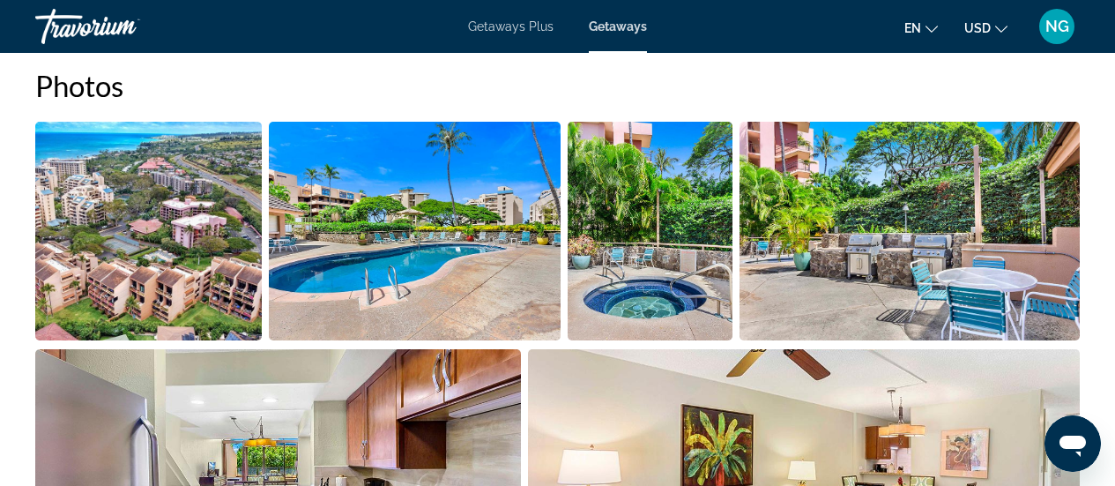
click at [165, 249] on img "Open full-screen image slider" at bounding box center [148, 231] width 227 height 219
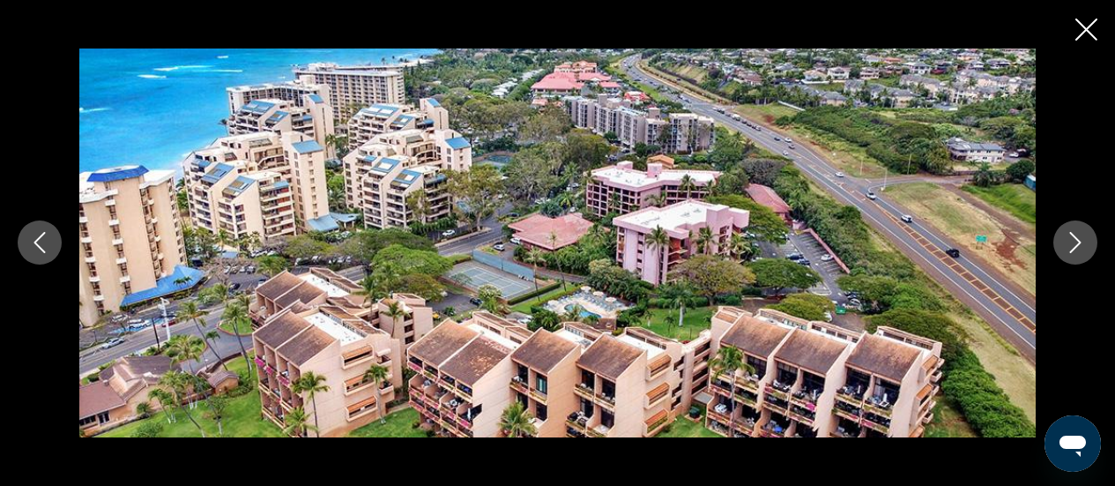
click at [1076, 237] on icon "Next image" at bounding box center [1075, 242] width 21 height 21
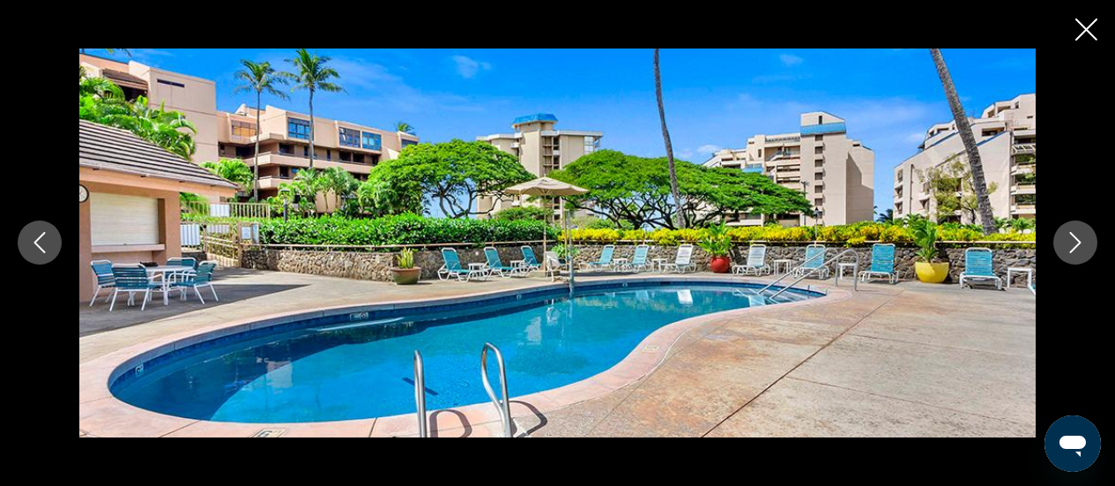
click at [1076, 237] on icon "Next image" at bounding box center [1075, 242] width 21 height 21
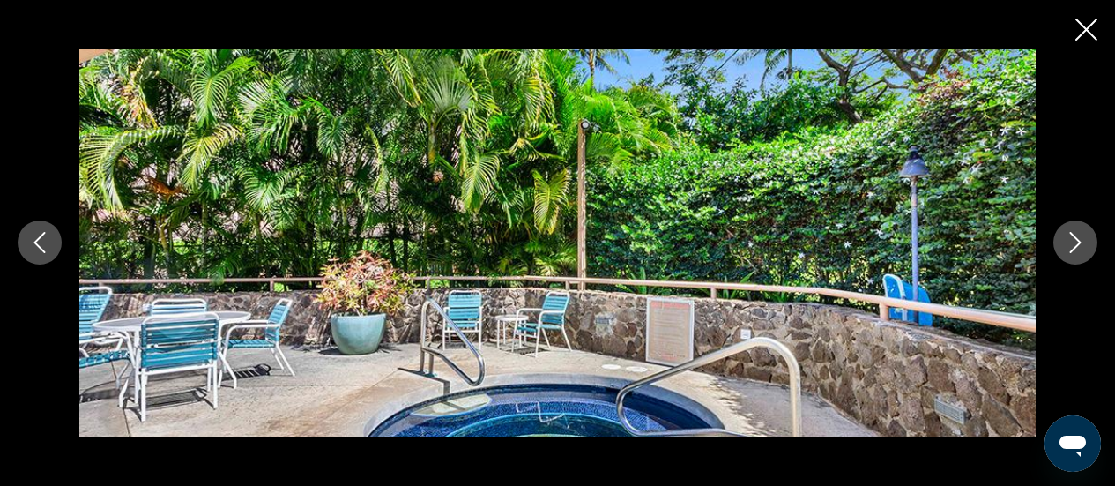
click at [1076, 237] on icon "Next image" at bounding box center [1075, 242] width 21 height 21
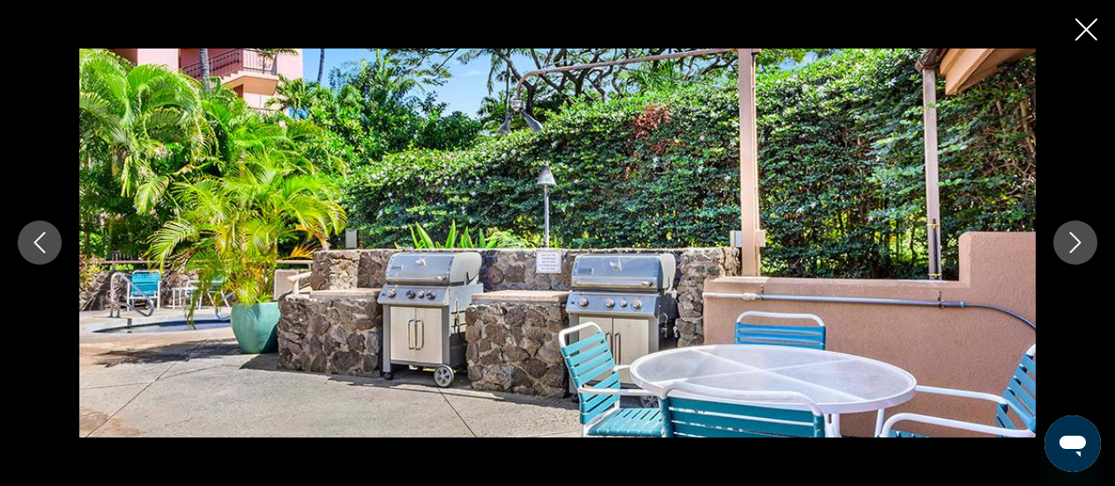
click at [1076, 237] on icon "Next image" at bounding box center [1075, 242] width 21 height 21
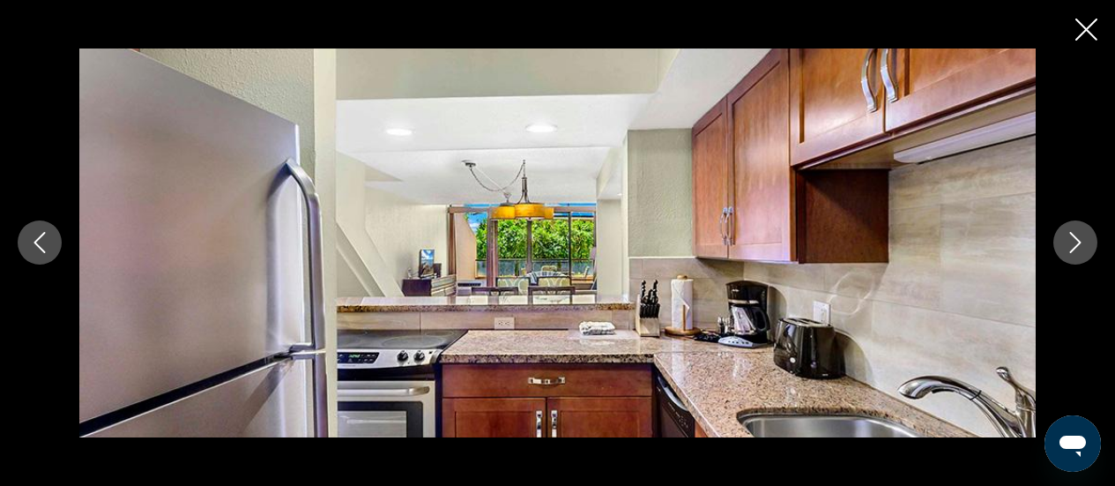
click at [1076, 237] on icon "Next image" at bounding box center [1075, 242] width 21 height 21
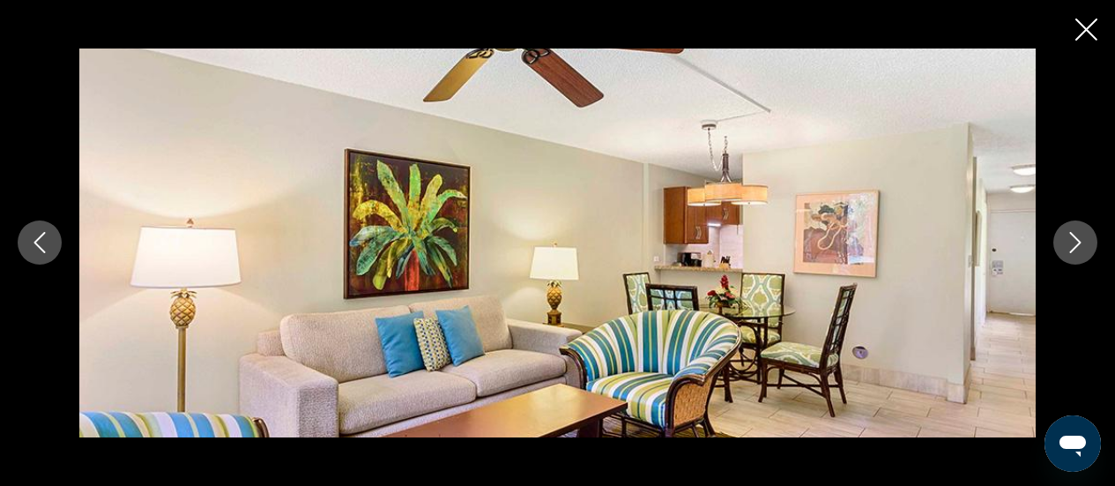
click at [1076, 237] on icon "Next image" at bounding box center [1075, 242] width 21 height 21
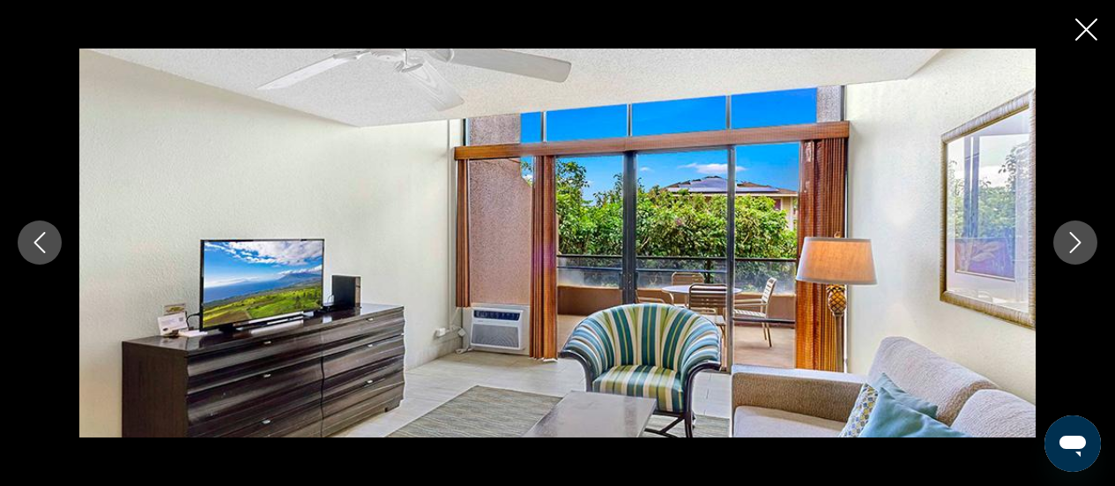
click at [1076, 237] on icon "Next image" at bounding box center [1075, 242] width 21 height 21
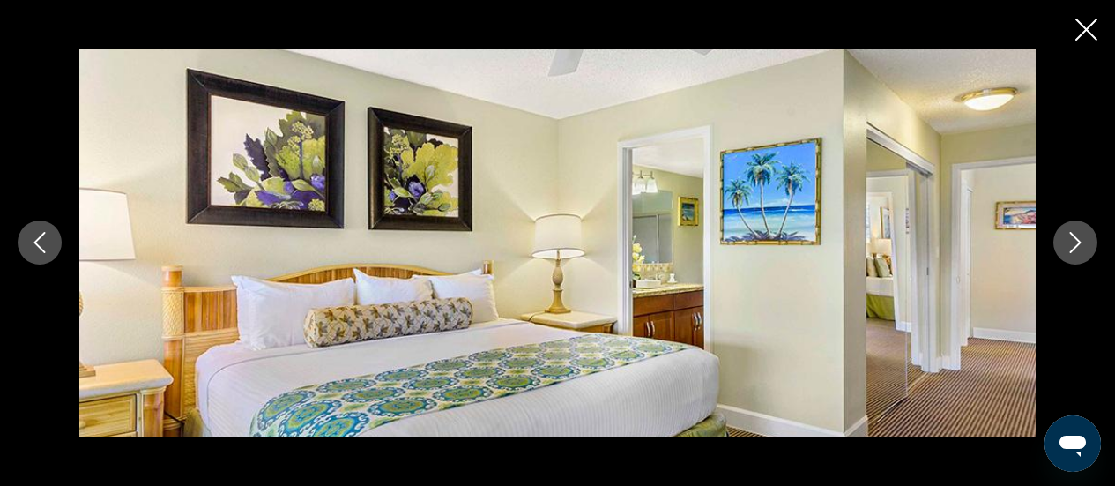
click at [1076, 237] on icon "Next image" at bounding box center [1075, 242] width 21 height 21
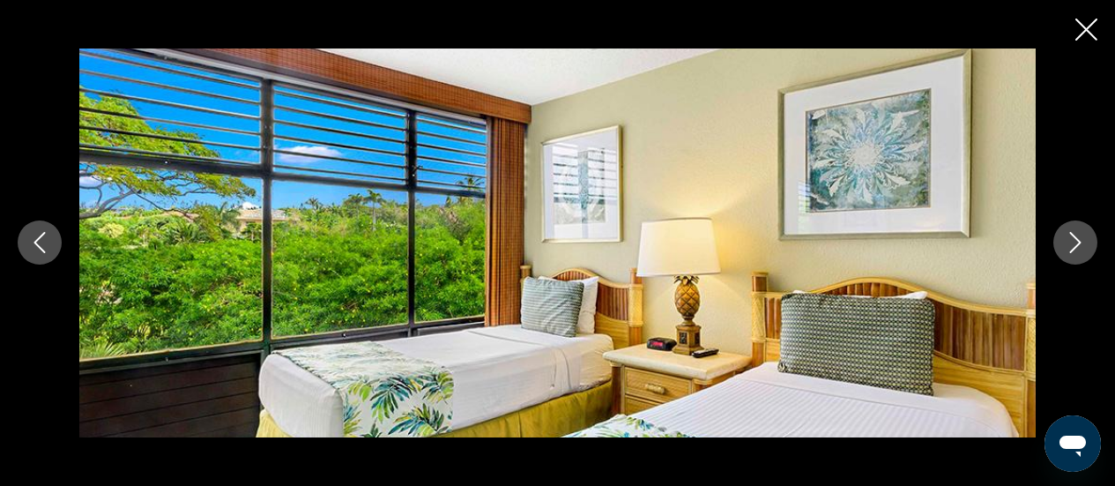
click at [1076, 237] on icon "Next image" at bounding box center [1075, 242] width 21 height 21
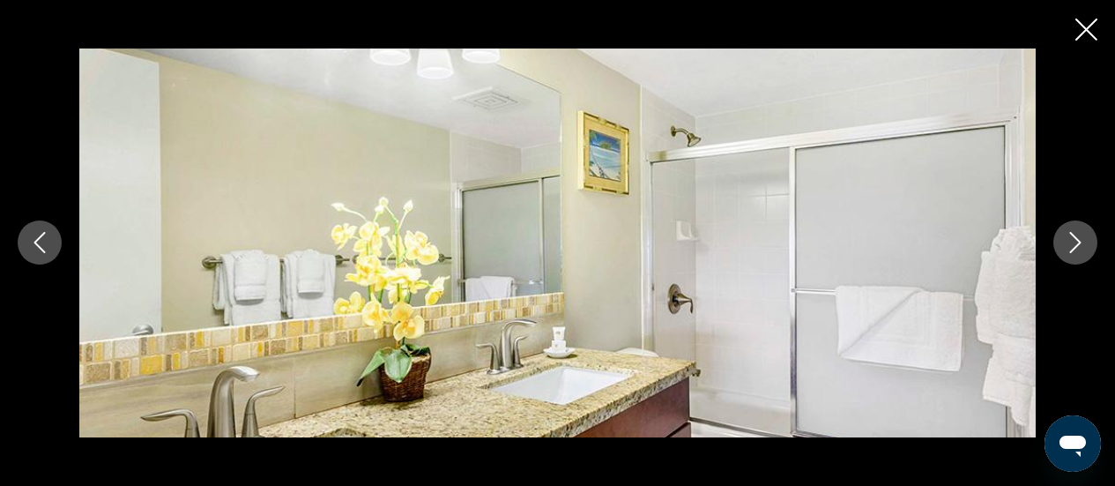
click at [1076, 237] on icon "Next image" at bounding box center [1075, 242] width 21 height 21
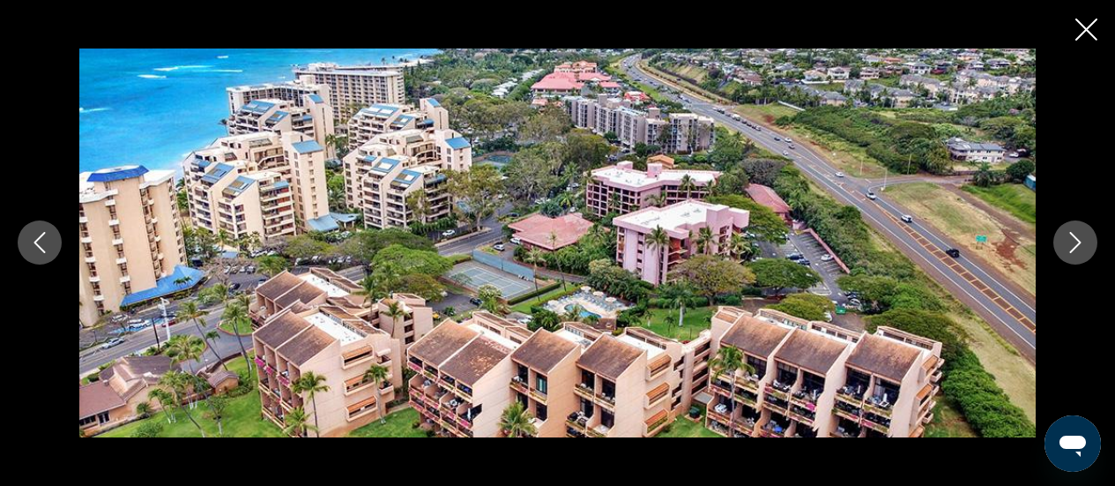
click at [1081, 237] on icon "Next image" at bounding box center [1075, 242] width 21 height 21
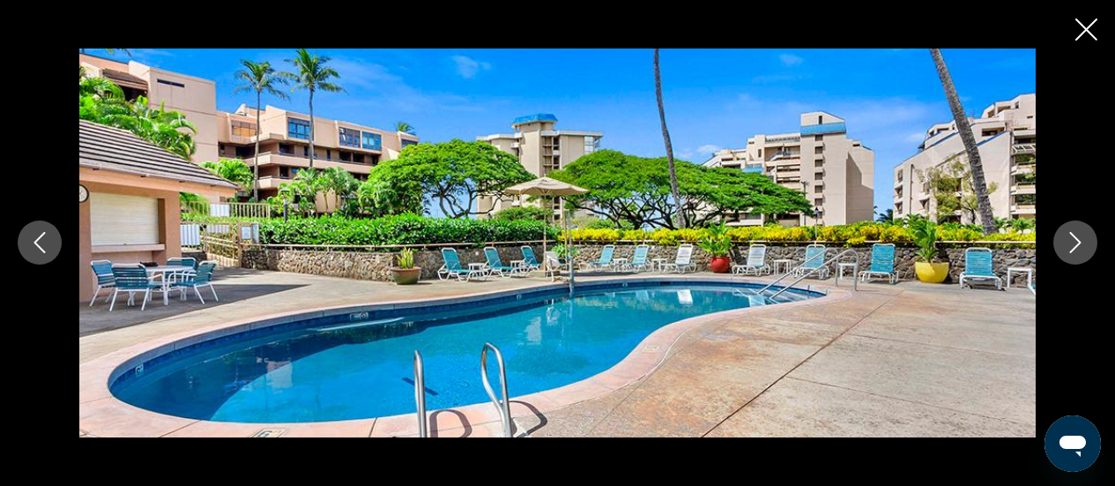
click at [1081, 238] on icon "Next image" at bounding box center [1075, 242] width 21 height 21
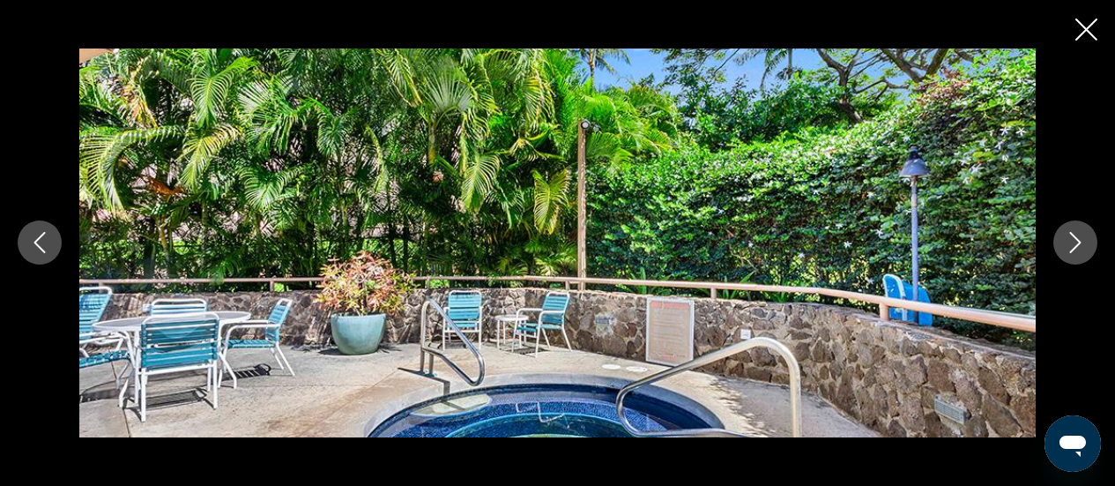
click at [1081, 238] on icon "Next image" at bounding box center [1075, 242] width 21 height 21
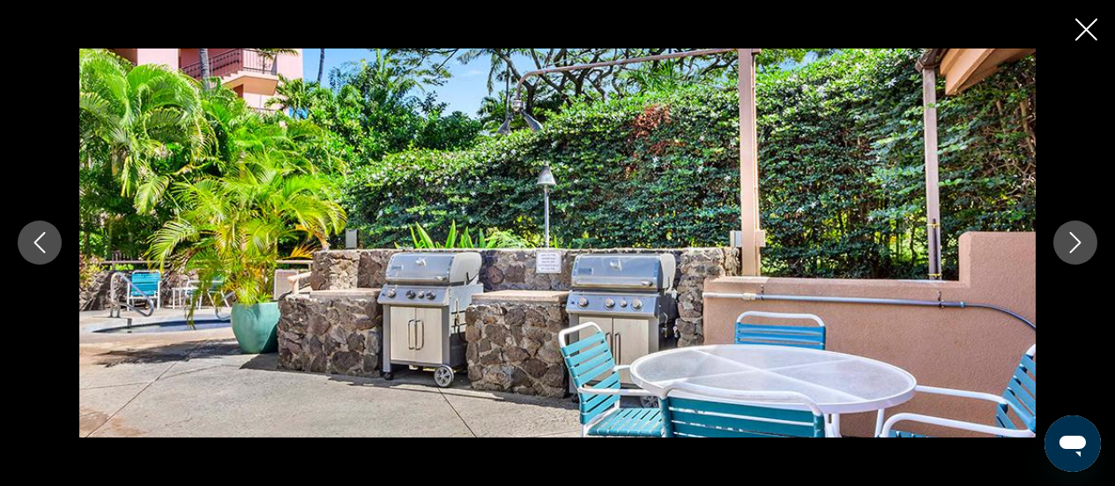
click at [1081, 238] on icon "Next image" at bounding box center [1075, 242] width 21 height 21
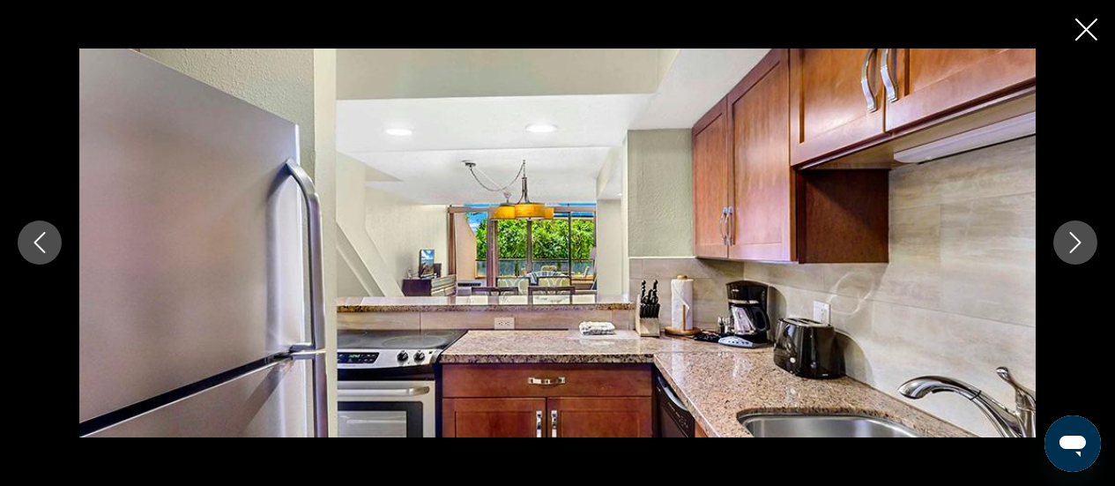
click at [1081, 238] on icon "Next image" at bounding box center [1075, 242] width 21 height 21
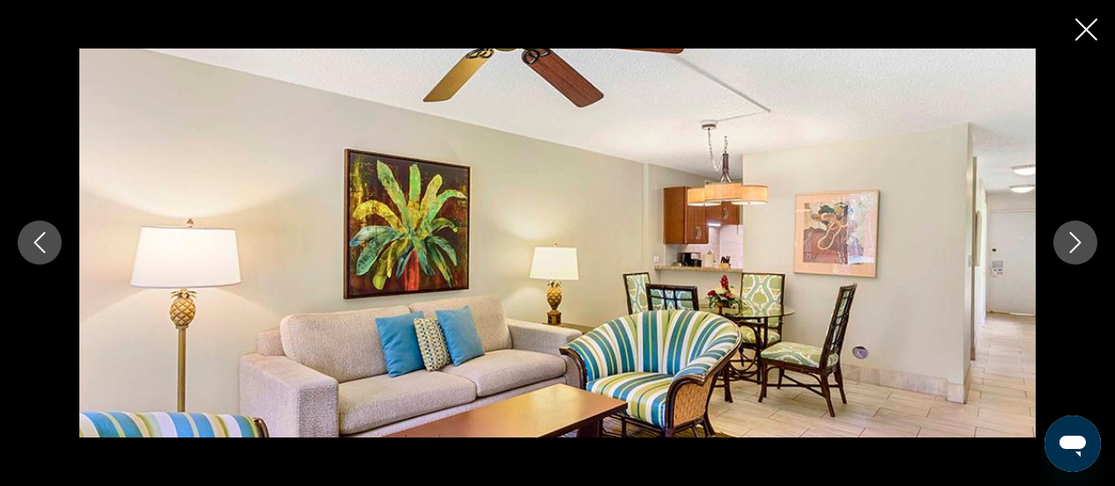
click at [1081, 238] on icon "Next image" at bounding box center [1075, 242] width 21 height 21
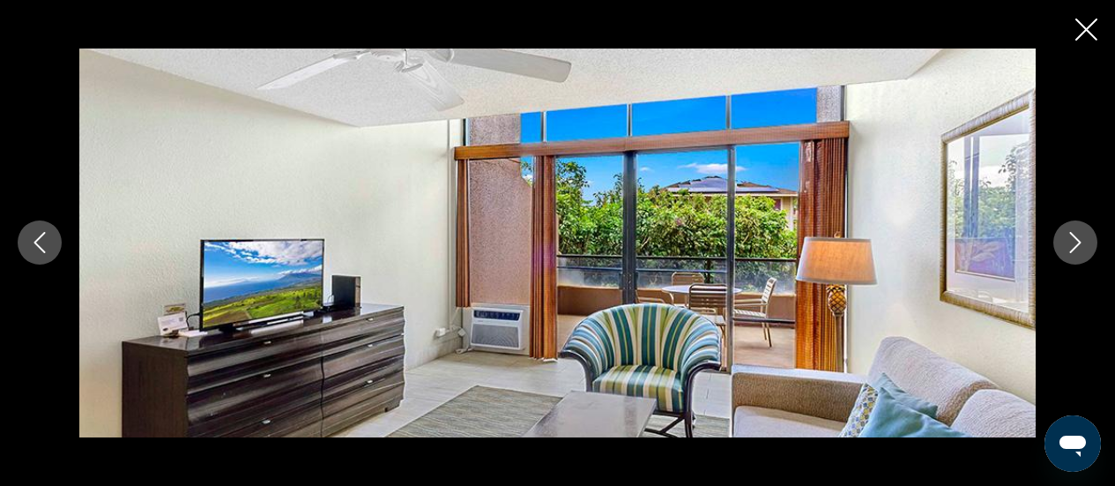
click at [1081, 238] on icon "Next image" at bounding box center [1075, 242] width 21 height 21
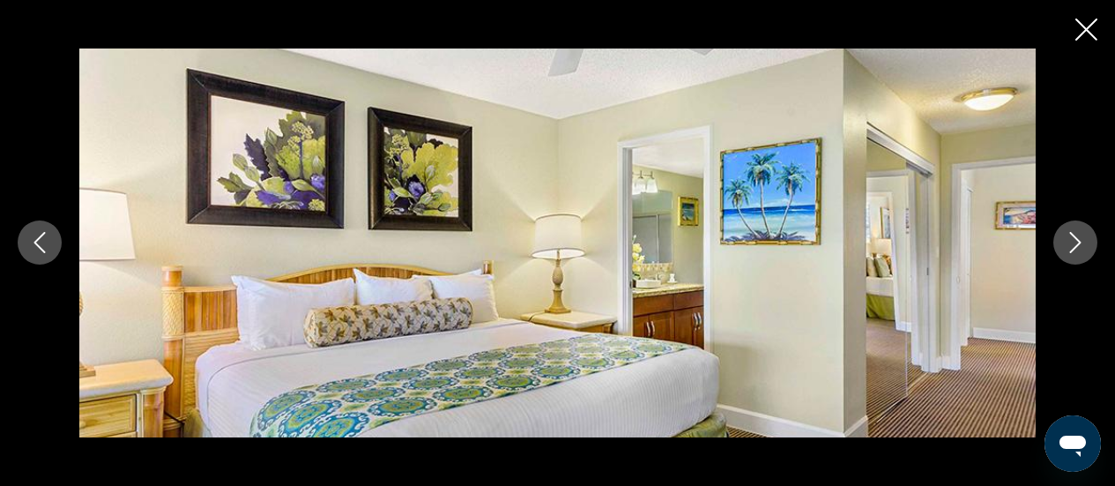
click at [1081, 238] on icon "Next image" at bounding box center [1075, 242] width 21 height 21
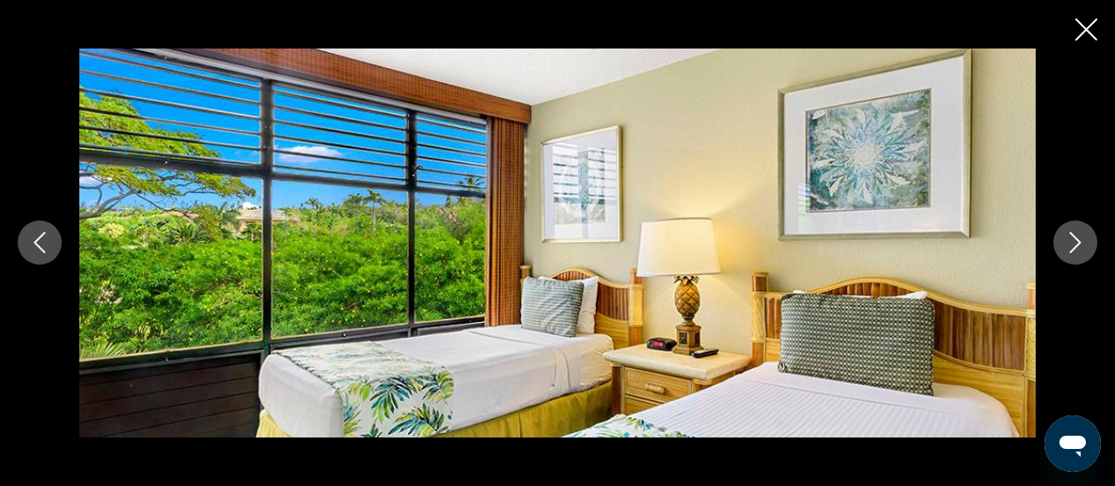
click at [1081, 238] on icon "Next image" at bounding box center [1075, 242] width 21 height 21
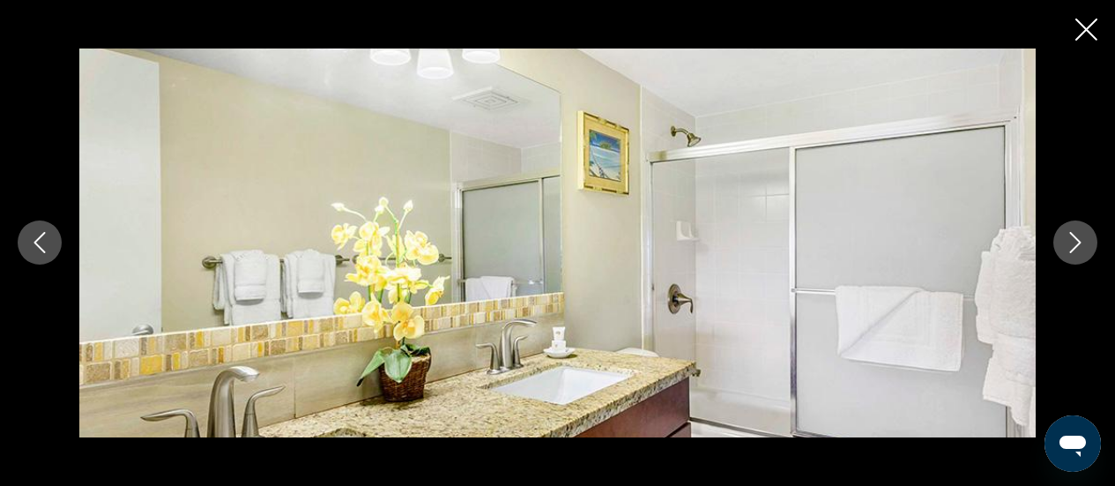
click at [1081, 238] on icon "Next image" at bounding box center [1075, 242] width 21 height 21
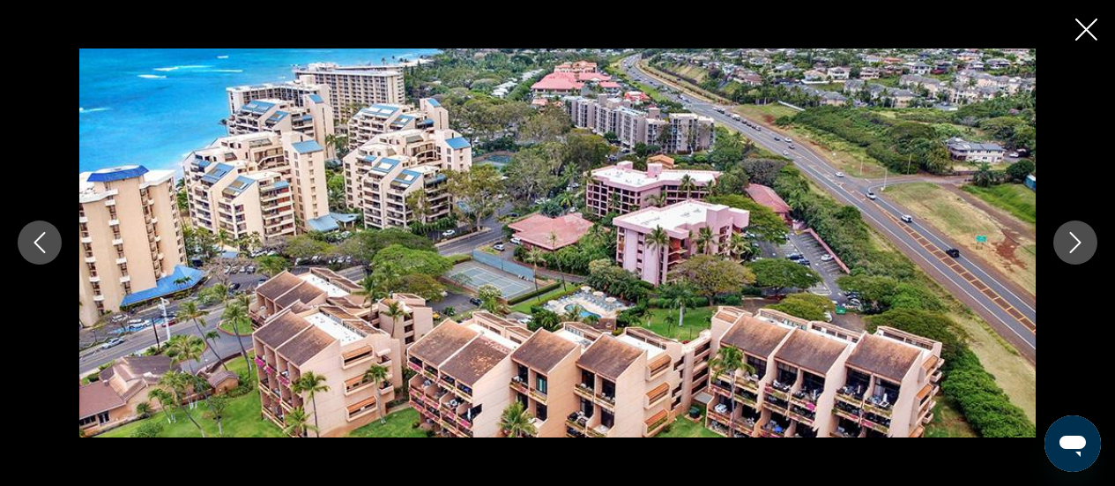
click at [1082, 22] on icon "Close slideshow" at bounding box center [1086, 30] width 22 height 22
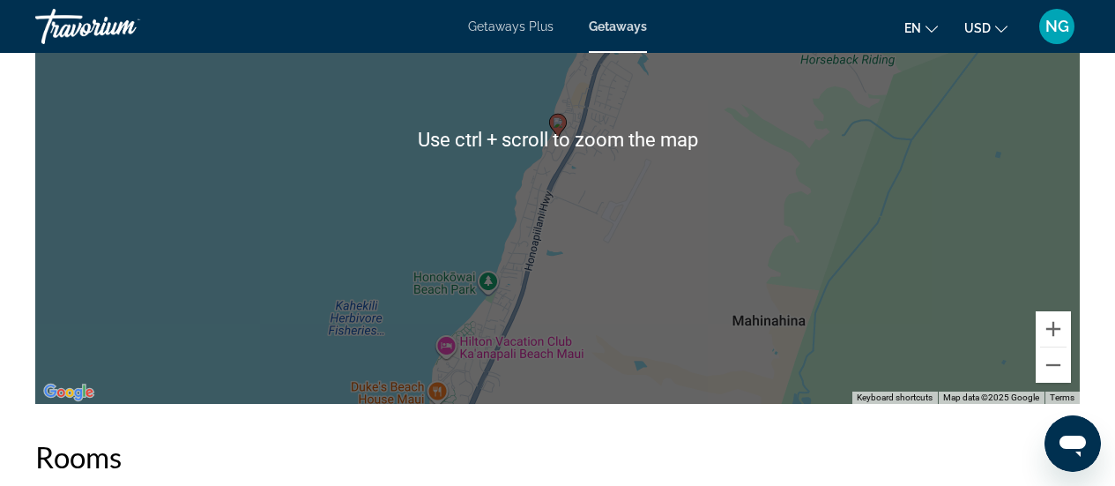
scroll to position [2733, 0]
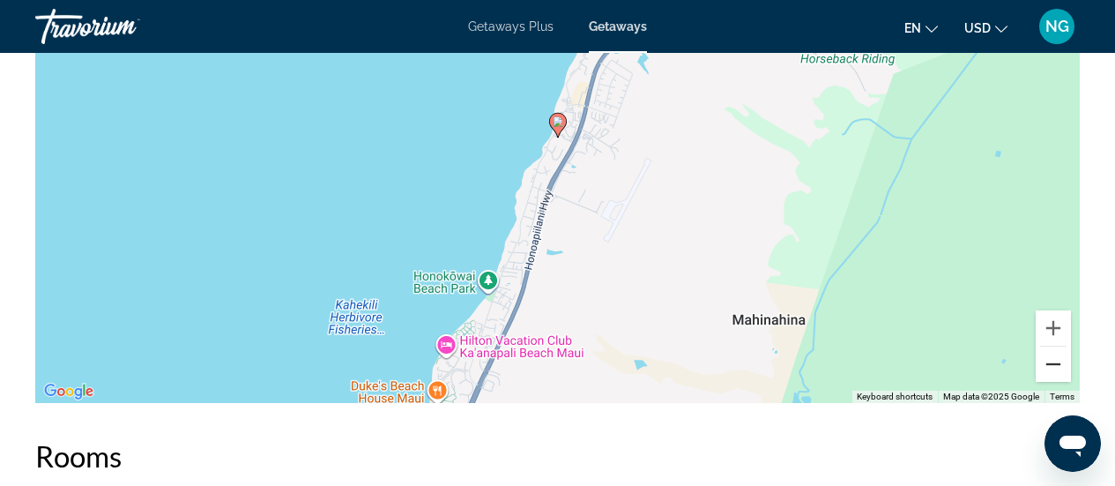
click at [1055, 370] on button "Zoom out" at bounding box center [1053, 363] width 35 height 35
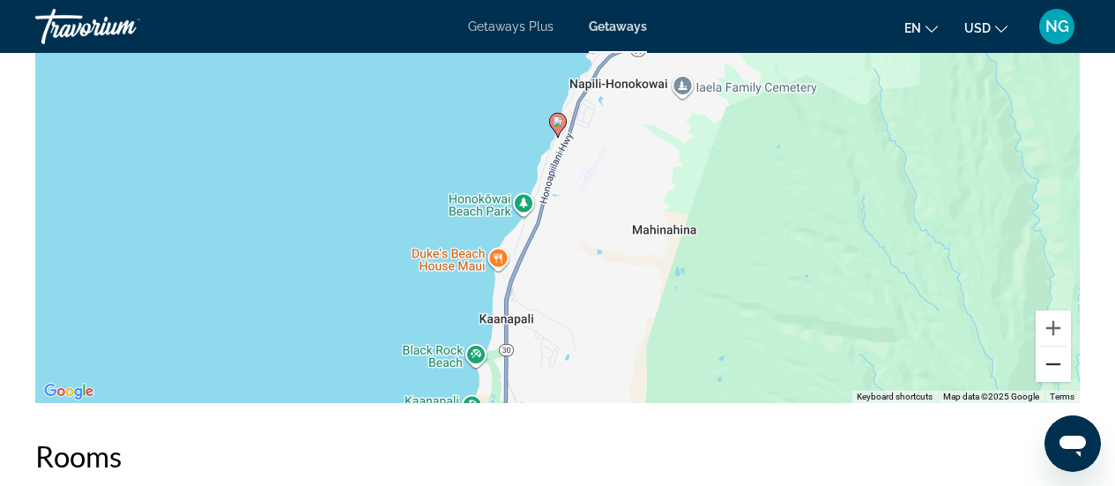
click at [1055, 369] on button "Zoom out" at bounding box center [1053, 363] width 35 height 35
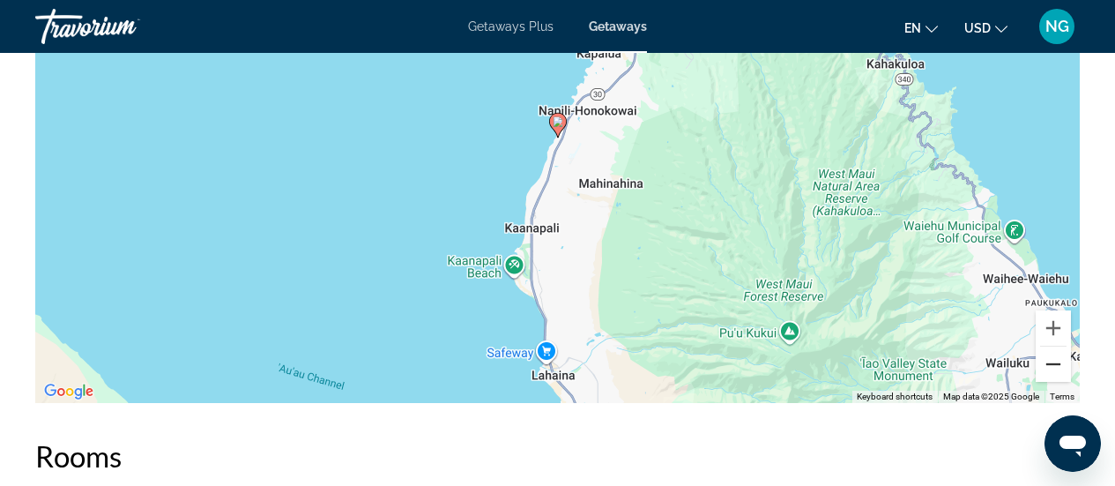
click at [1055, 369] on button "Zoom out" at bounding box center [1053, 363] width 35 height 35
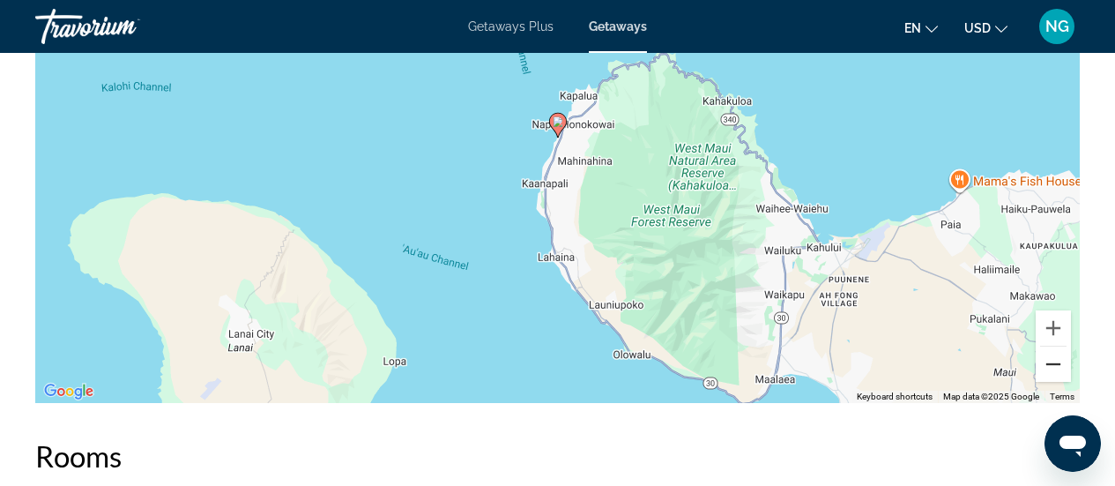
click at [1055, 369] on button "Zoom out" at bounding box center [1053, 363] width 35 height 35
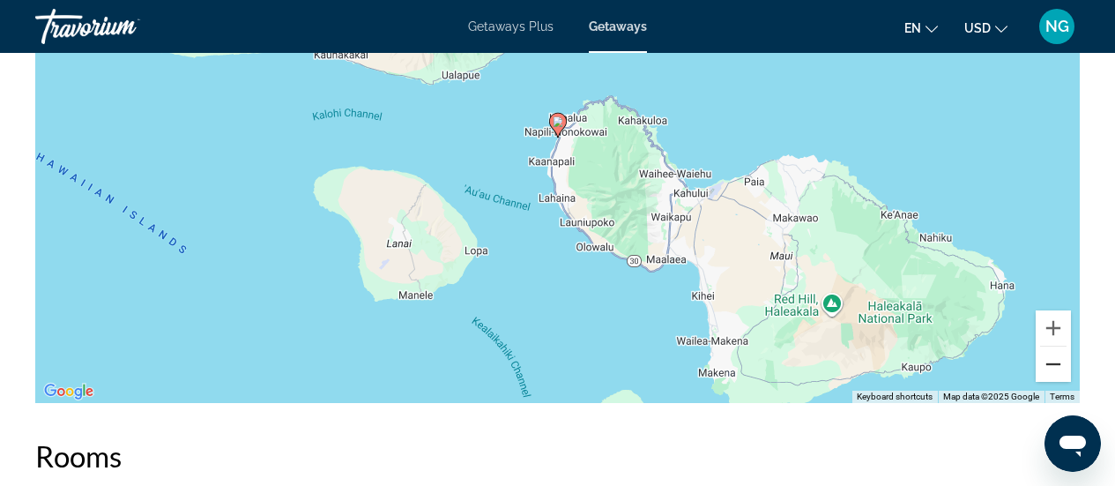
click at [1055, 369] on button "Zoom out" at bounding box center [1053, 363] width 35 height 35
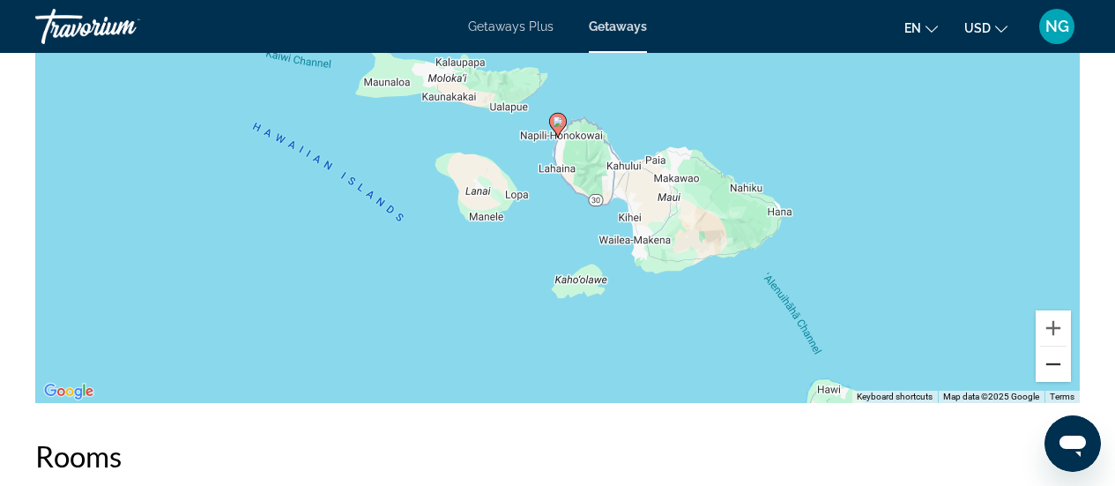
click at [1055, 369] on button "Zoom out" at bounding box center [1053, 363] width 35 height 35
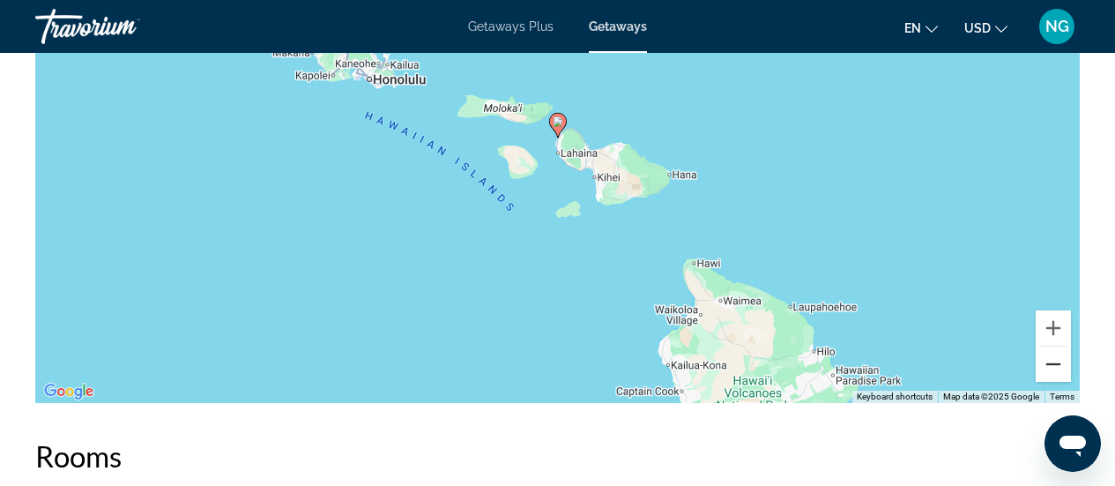
click at [1055, 369] on button "Zoom out" at bounding box center [1053, 363] width 35 height 35
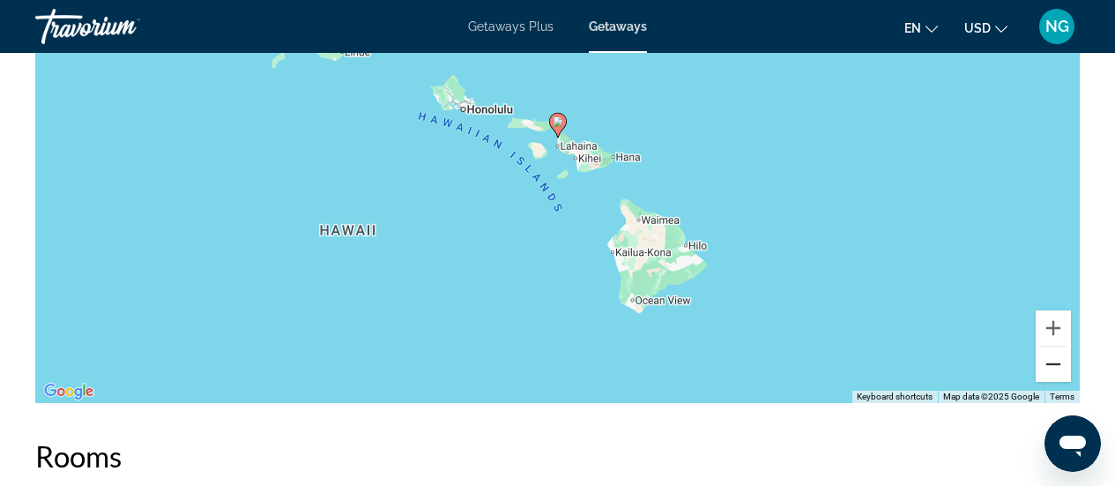
click at [1053, 361] on button "Zoom out" at bounding box center [1053, 363] width 35 height 35
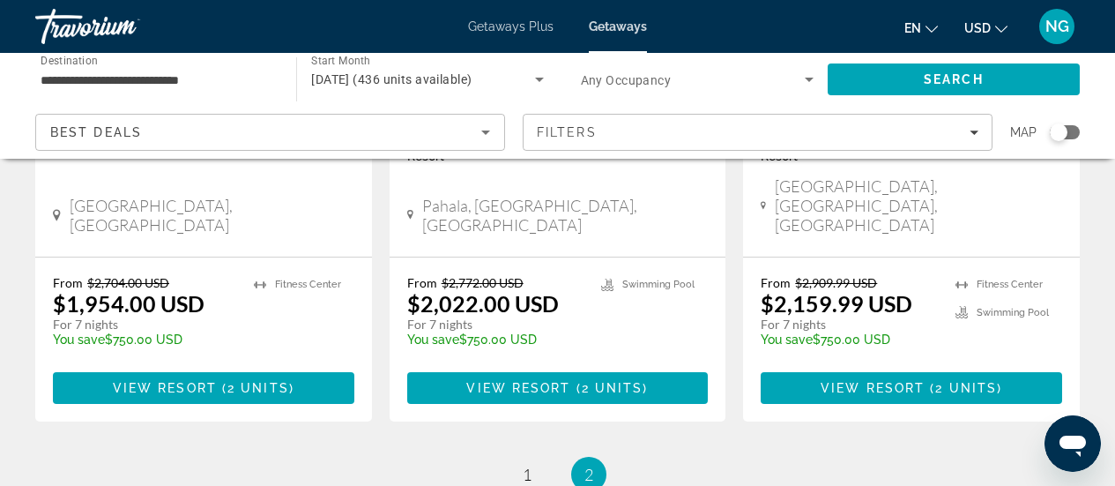
scroll to position [2380, 0]
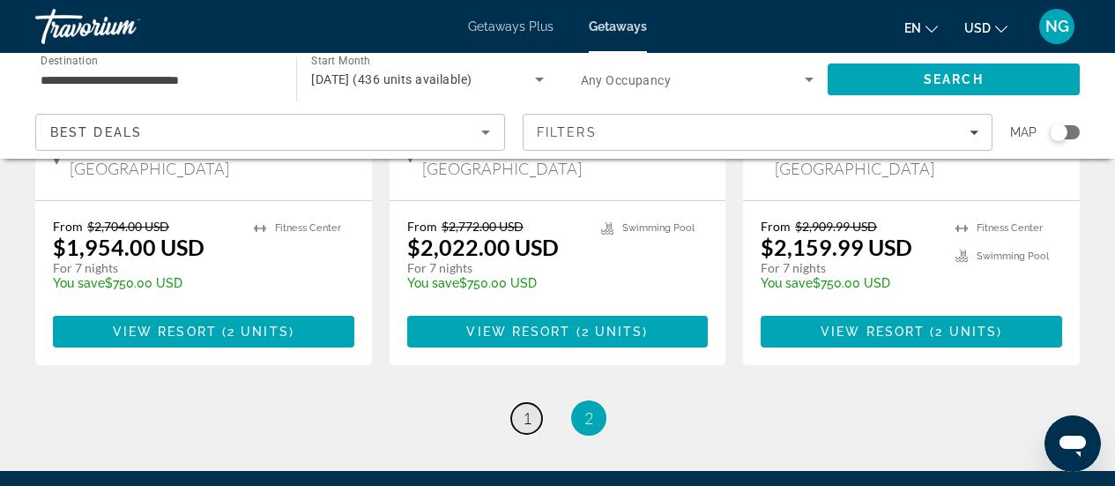
click at [530, 408] on span "1" at bounding box center [527, 417] width 9 height 19
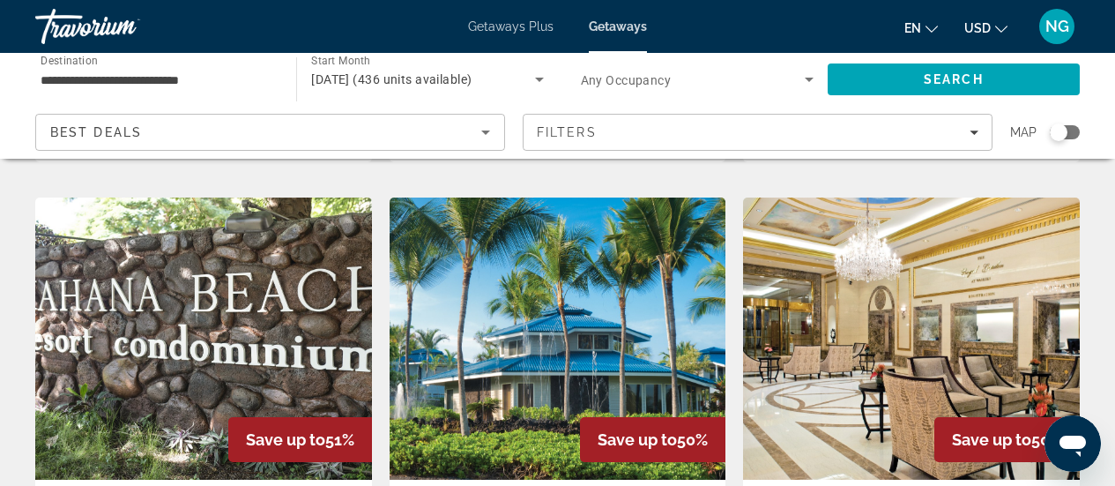
scroll to position [1410, 0]
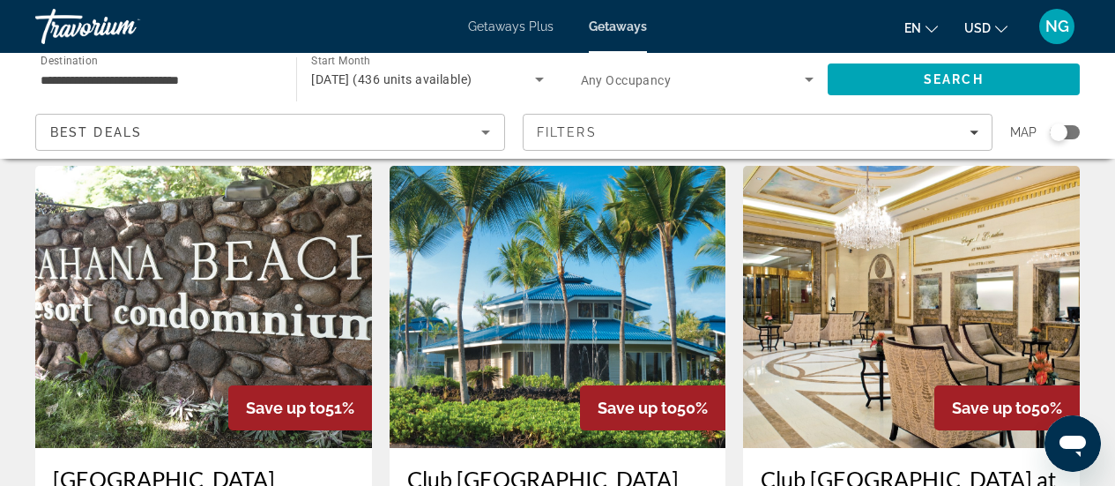
click at [863, 229] on img "Main content" at bounding box center [911, 307] width 337 height 282
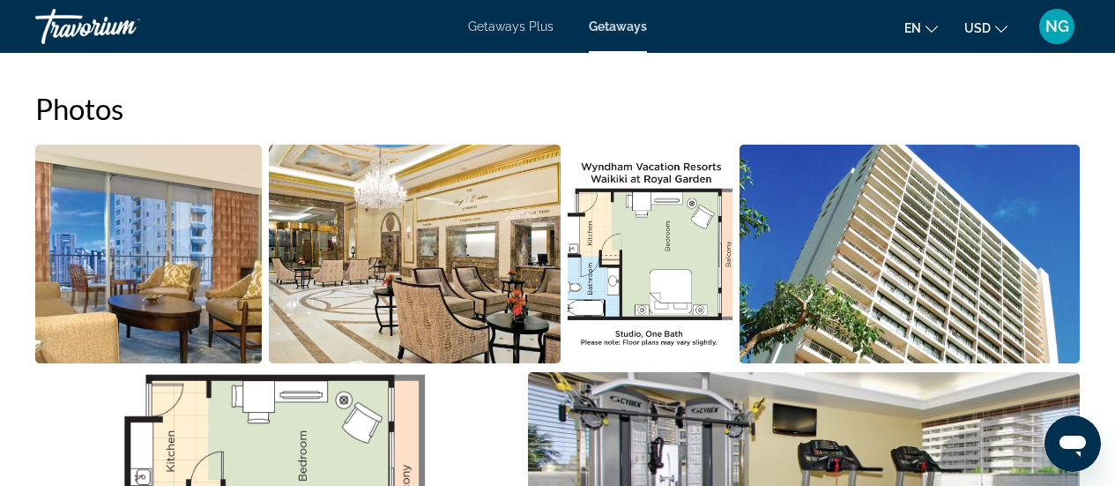
scroll to position [1058, 0]
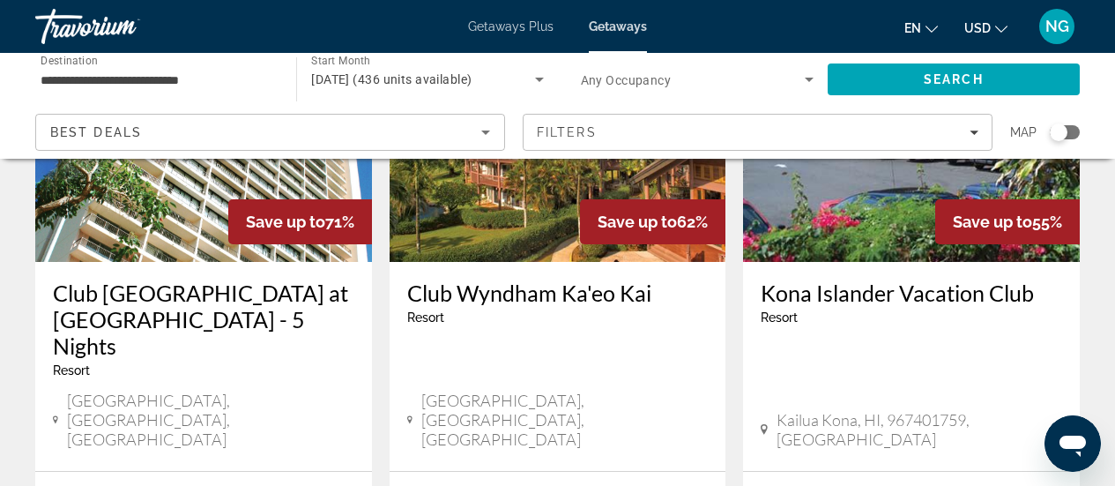
scroll to position [264, 0]
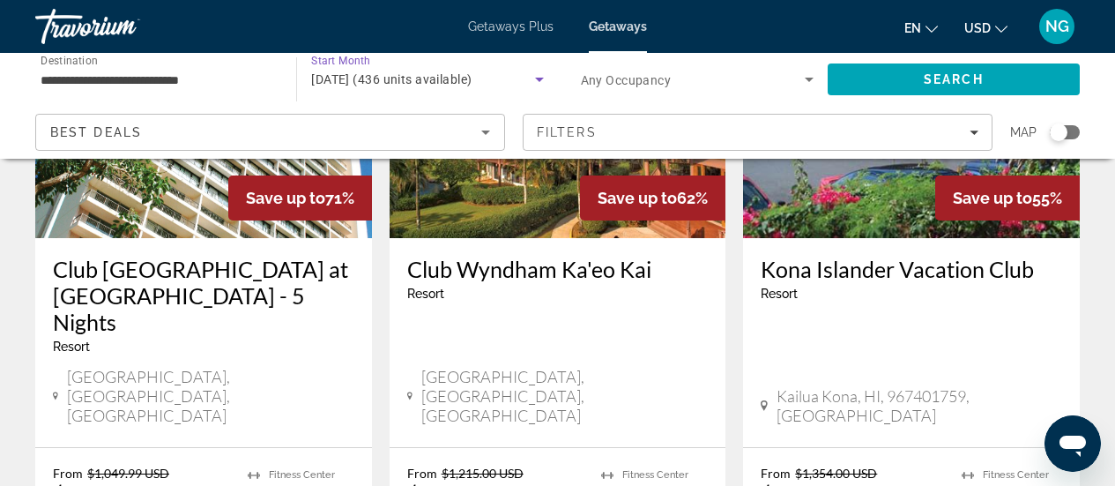
click at [472, 76] on span "[DATE] (436 units available)" at bounding box center [391, 79] width 160 height 14
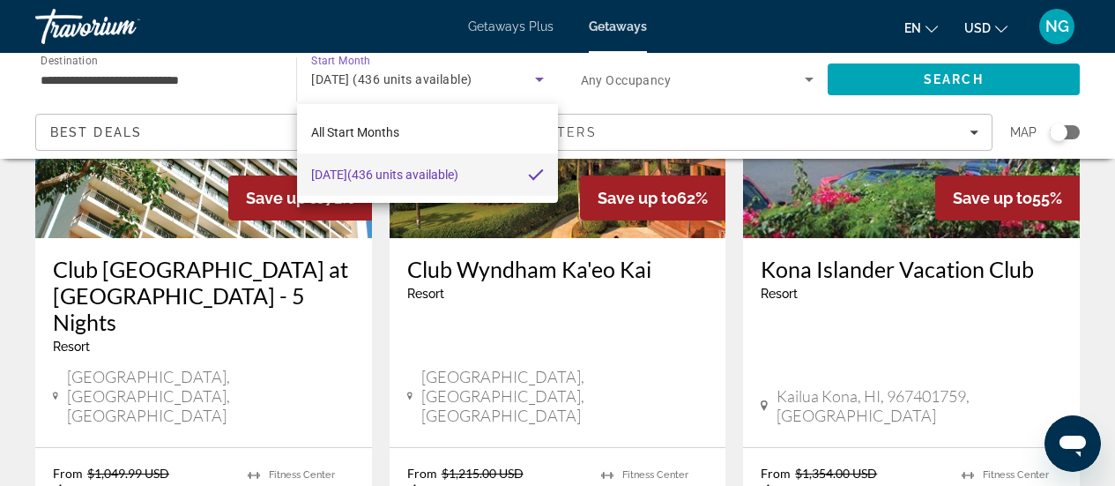
click at [483, 76] on div at bounding box center [557, 243] width 1115 height 486
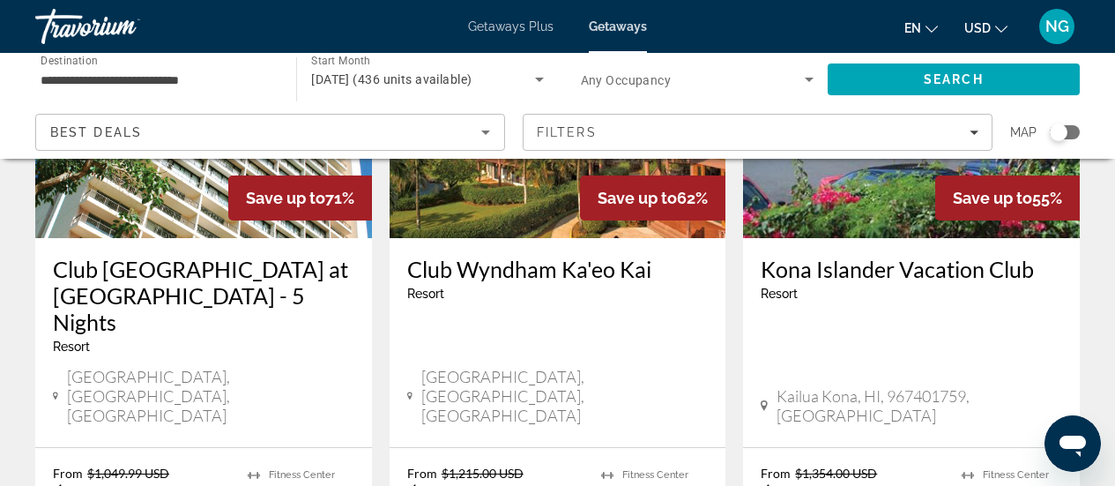
click at [257, 129] on div "Best Deals" at bounding box center [265, 132] width 431 height 21
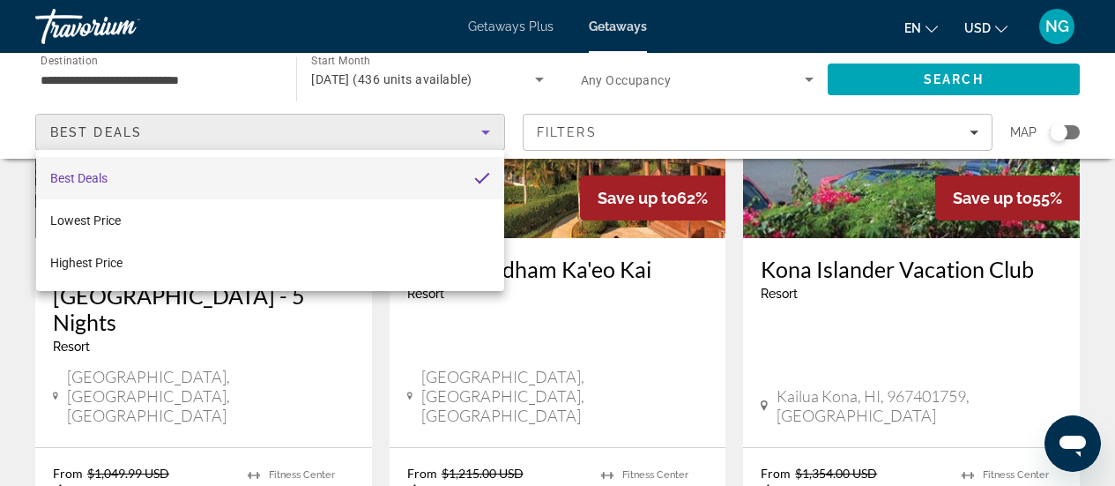
click at [257, 129] on div at bounding box center [557, 243] width 1115 height 486
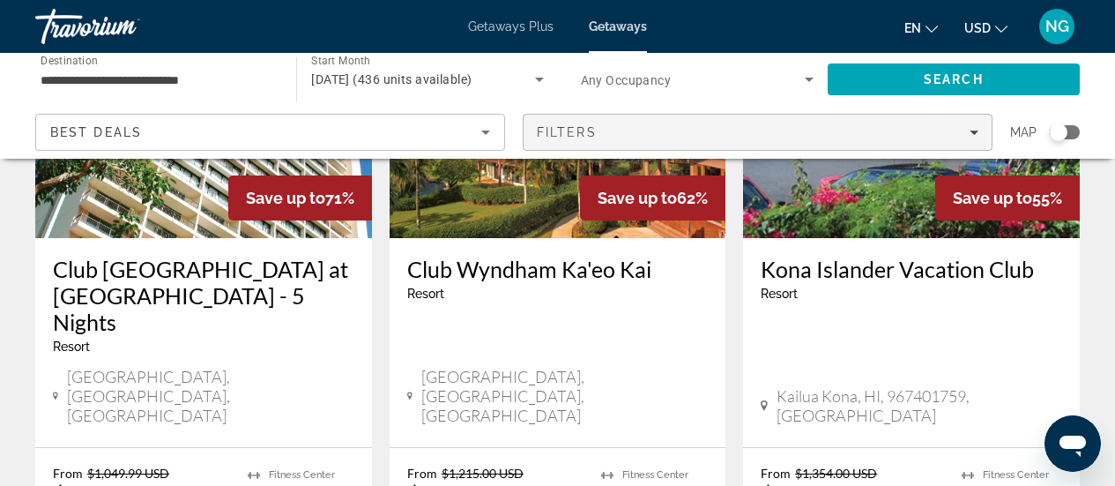
click at [585, 123] on span "Filters" at bounding box center [758, 132] width 468 height 42
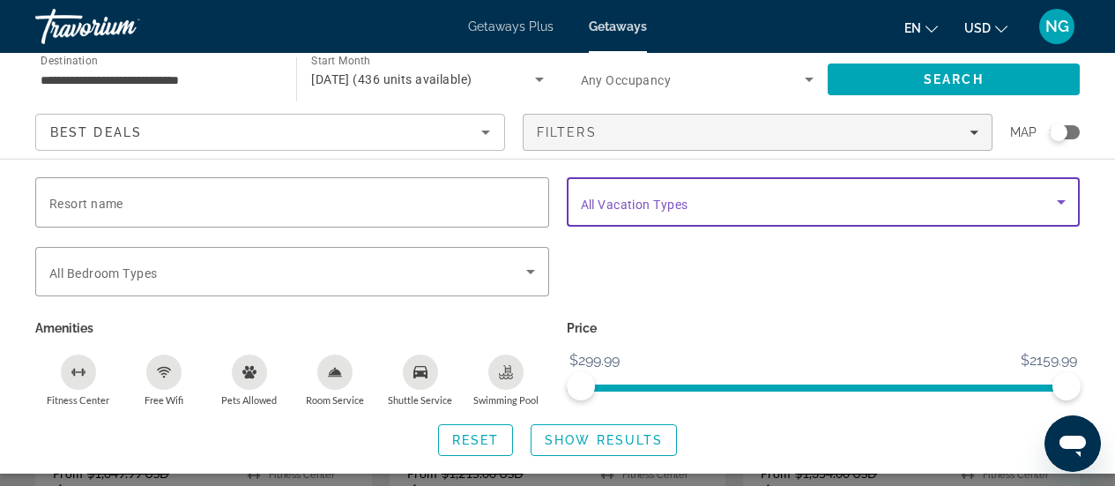
click at [909, 203] on span "Search widget" at bounding box center [819, 201] width 477 height 21
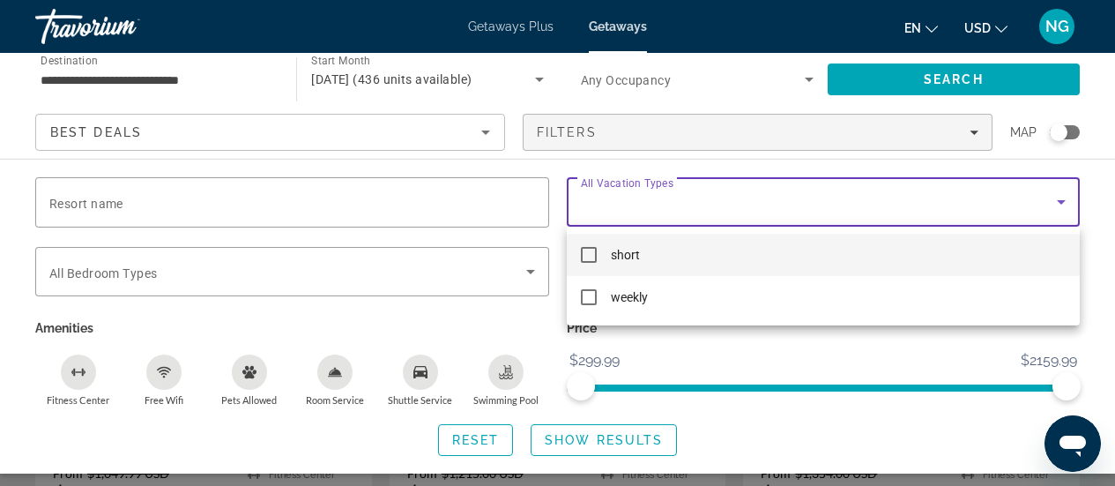
click at [909, 203] on div at bounding box center [557, 243] width 1115 height 486
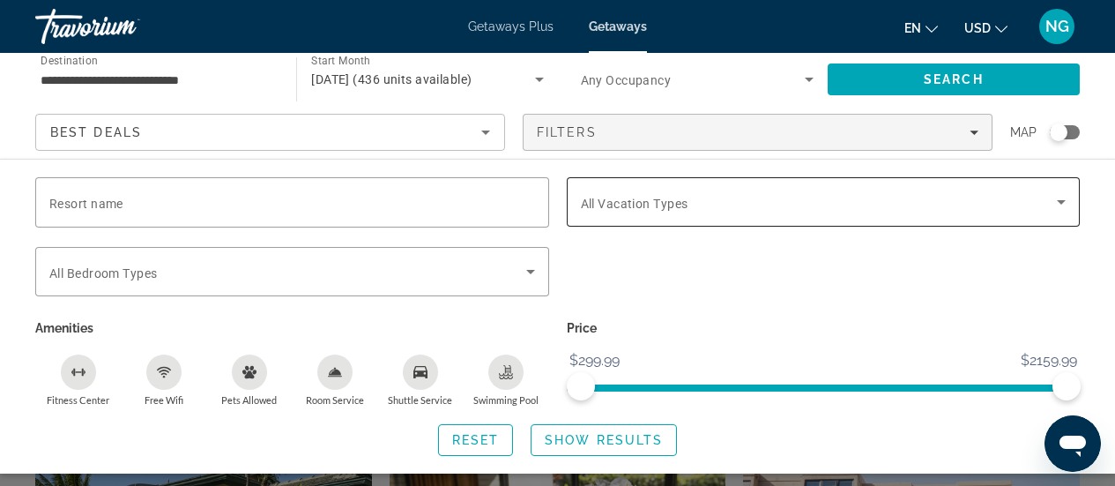
scroll to position [529, 0]
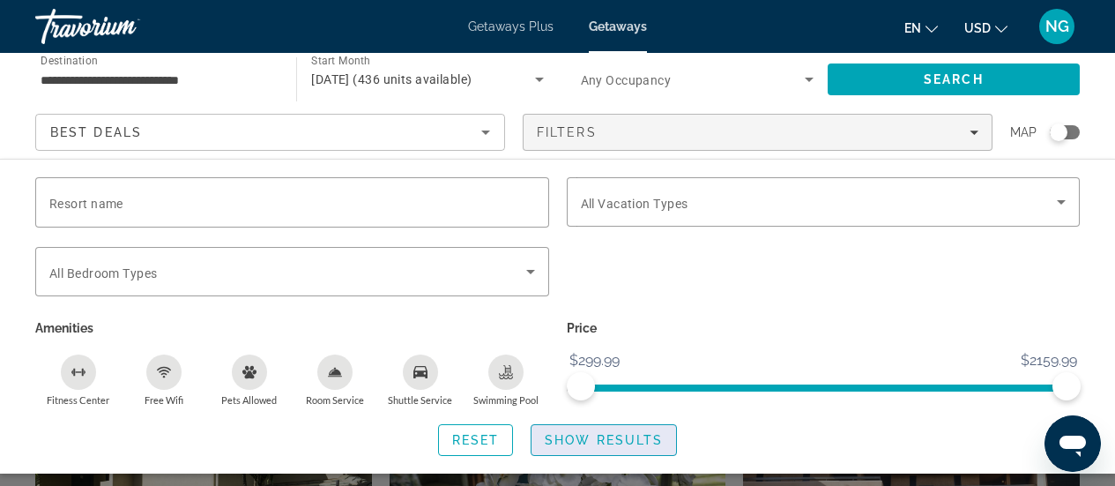
click at [638, 438] on span "Show Results" at bounding box center [604, 440] width 118 height 14
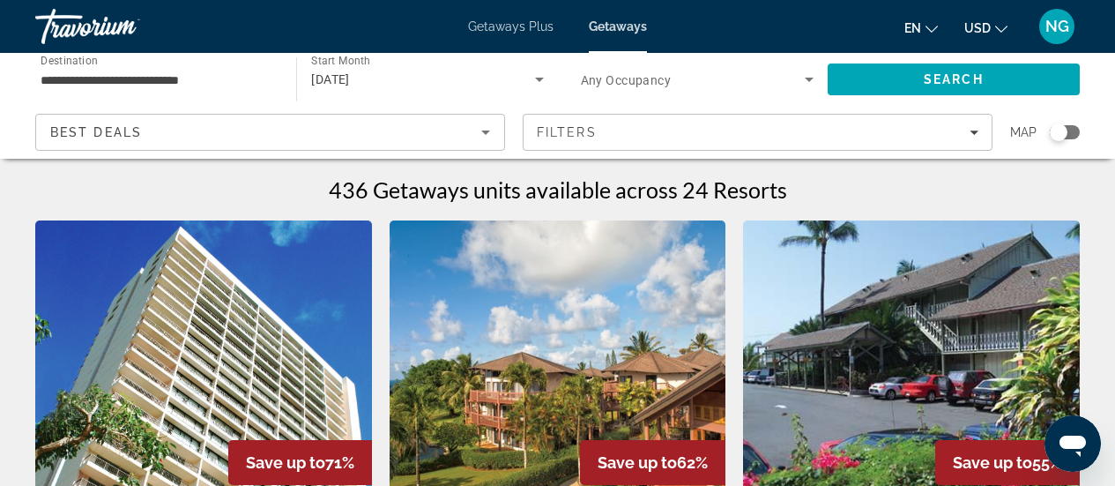
click at [534, 75] on icon "Search widget" at bounding box center [539, 79] width 21 height 21
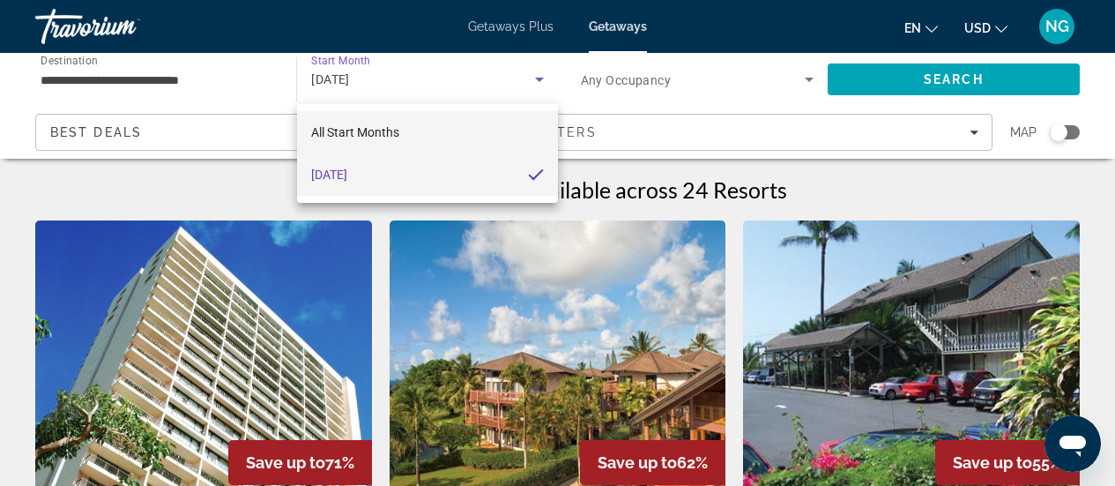
click at [406, 135] on mat-option "All Start Months" at bounding box center [427, 132] width 260 height 42
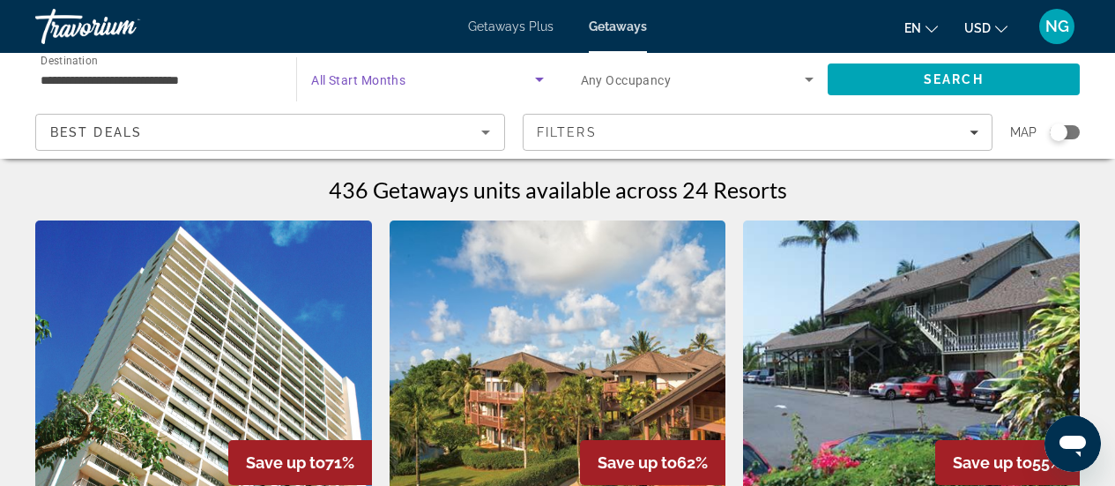
click at [488, 20] on span "Getaways Plus" at bounding box center [511, 26] width 86 height 14
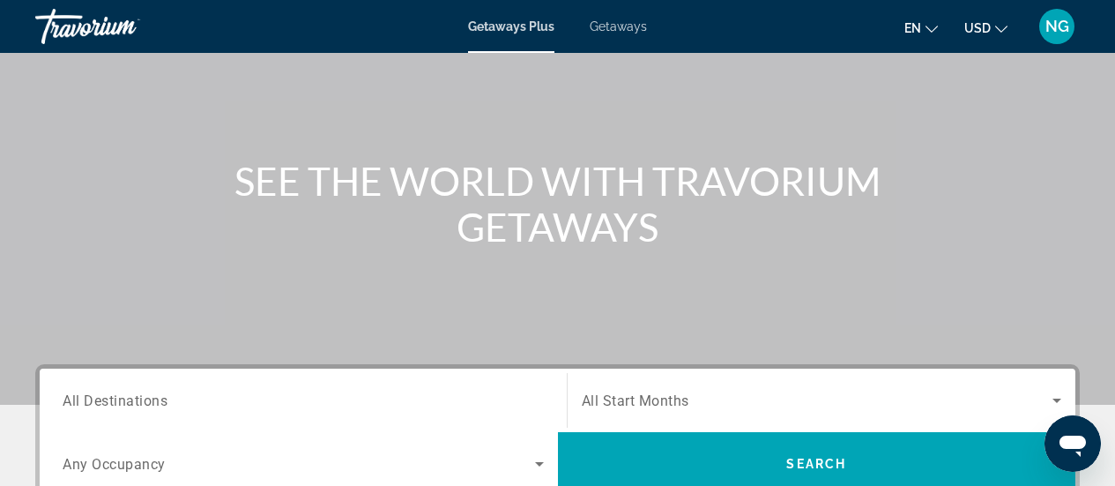
scroll to position [264, 0]
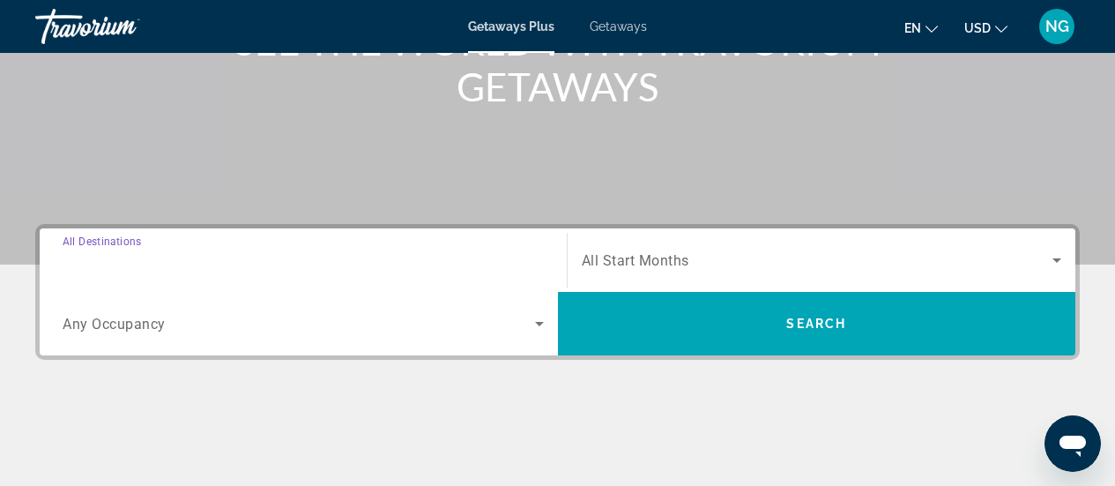
click at [180, 264] on input "Destination All Destinations" at bounding box center [303, 260] width 481 height 21
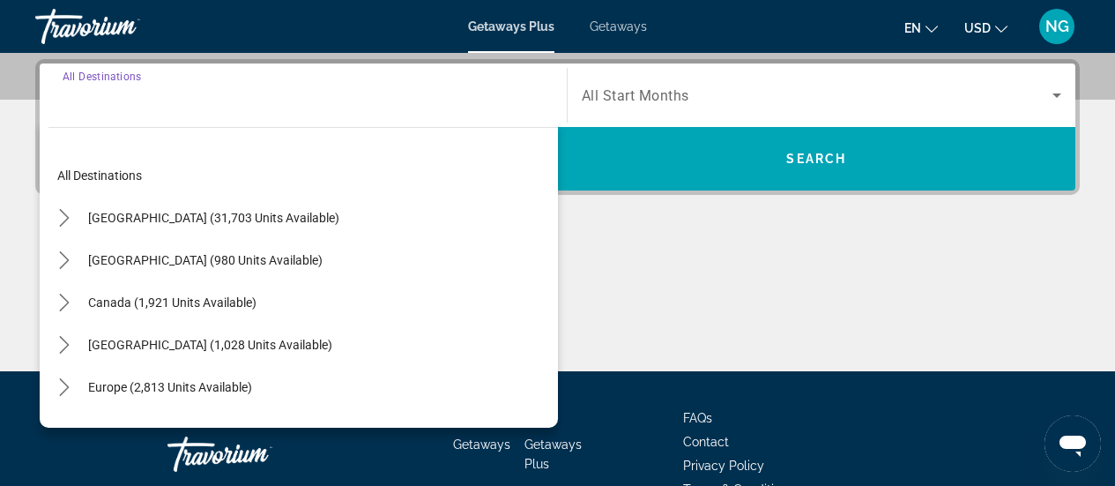
scroll to position [431, 0]
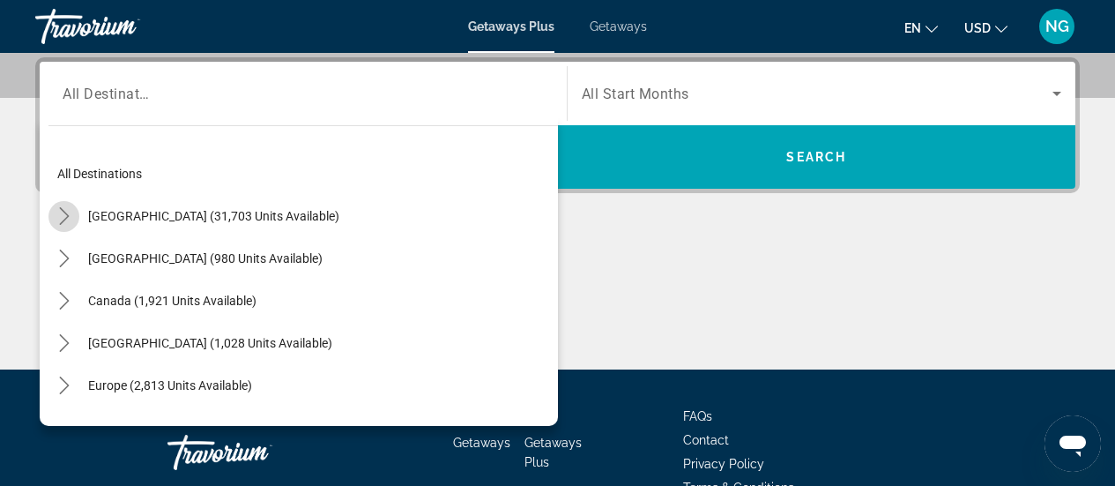
click at [69, 213] on icon "Toggle United States (31,703 units available) submenu" at bounding box center [65, 216] width 18 height 18
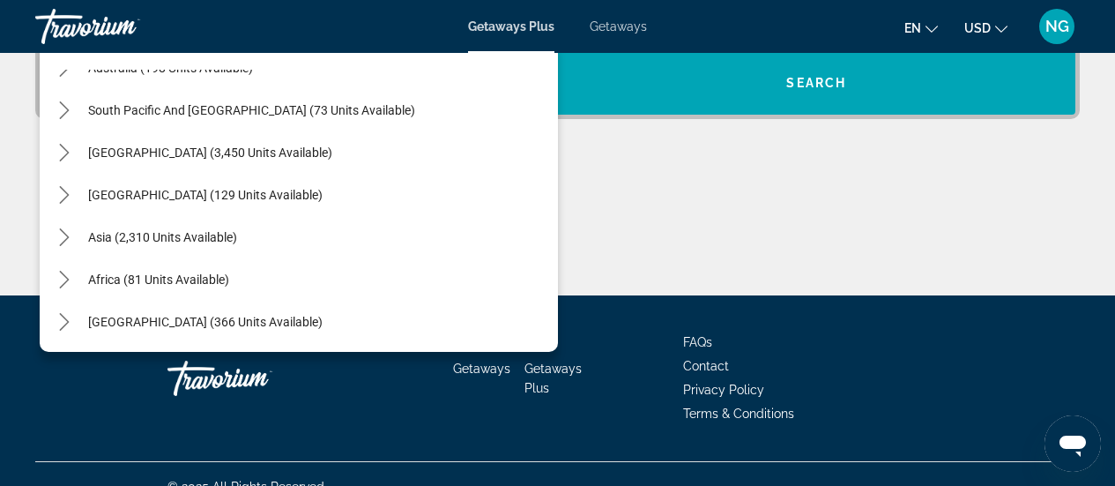
scroll to position [519, 0]
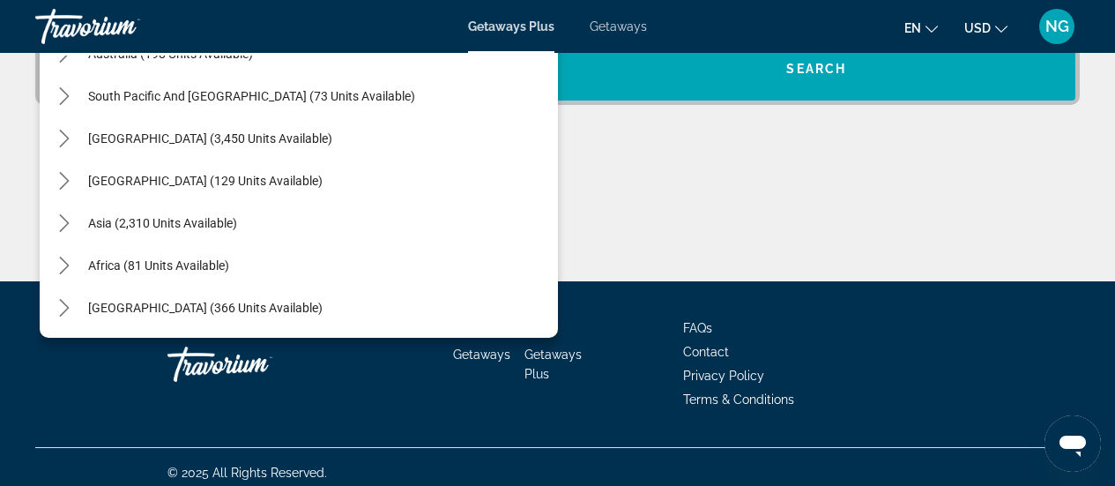
click at [985, 137] on div "Destination All Destinations All destinations [GEOGRAPHIC_DATA] (31,703 units a…" at bounding box center [557, 125] width 1115 height 312
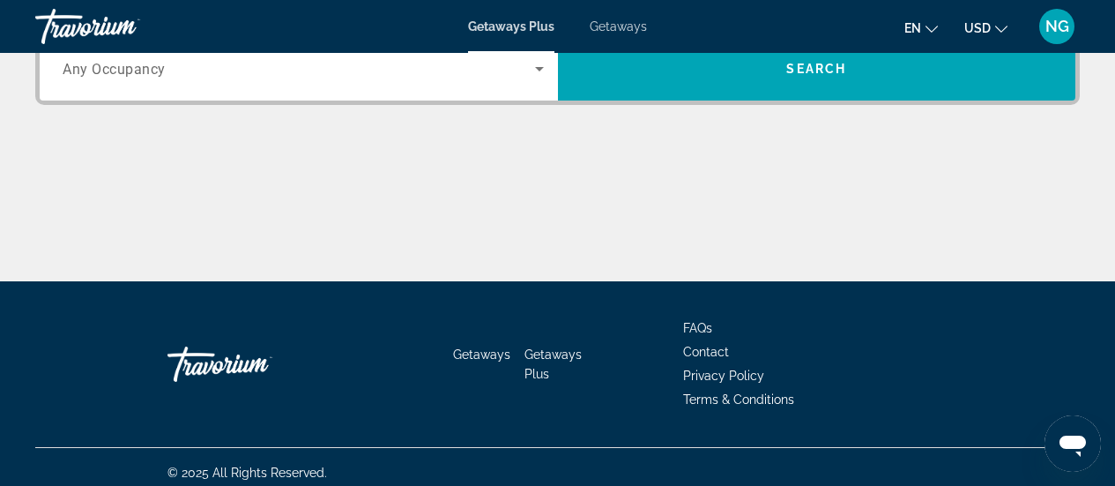
scroll to position [343, 0]
